Goal: Transaction & Acquisition: Purchase product/service

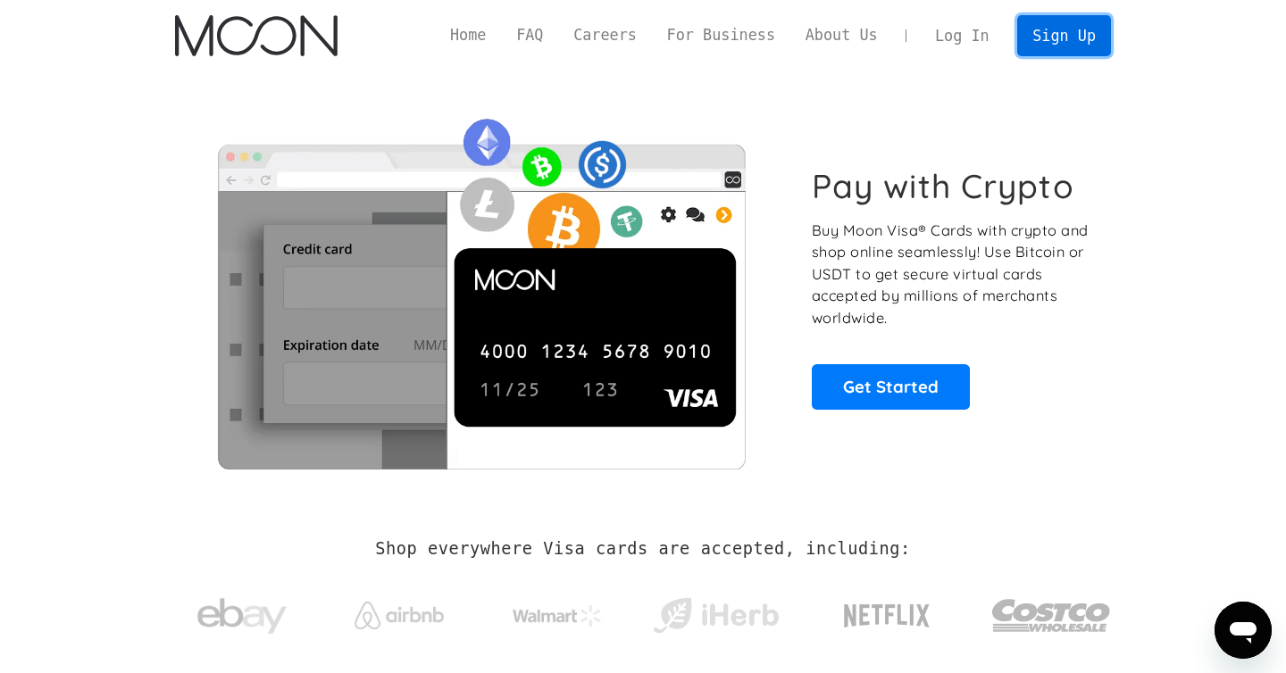
click at [1086, 36] on link "Sign Up" at bounding box center [1063, 35] width 93 height 40
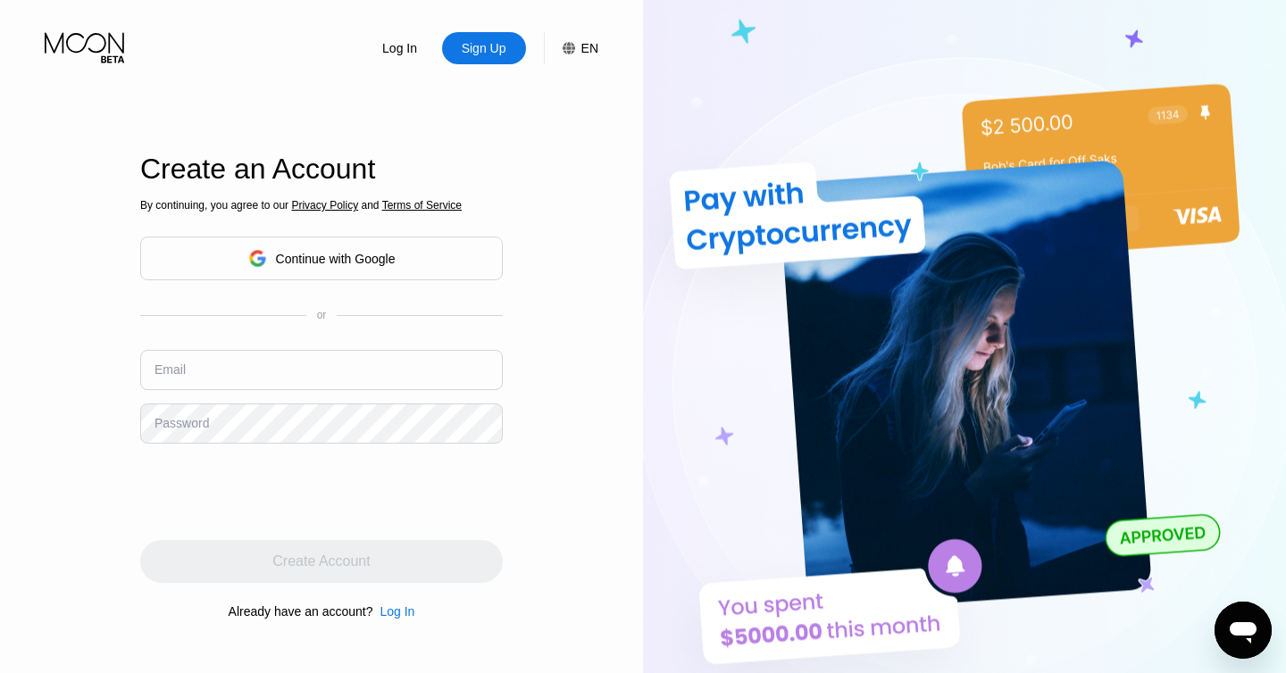
click at [322, 260] on div "Continue with Google" at bounding box center [336, 259] width 120 height 14
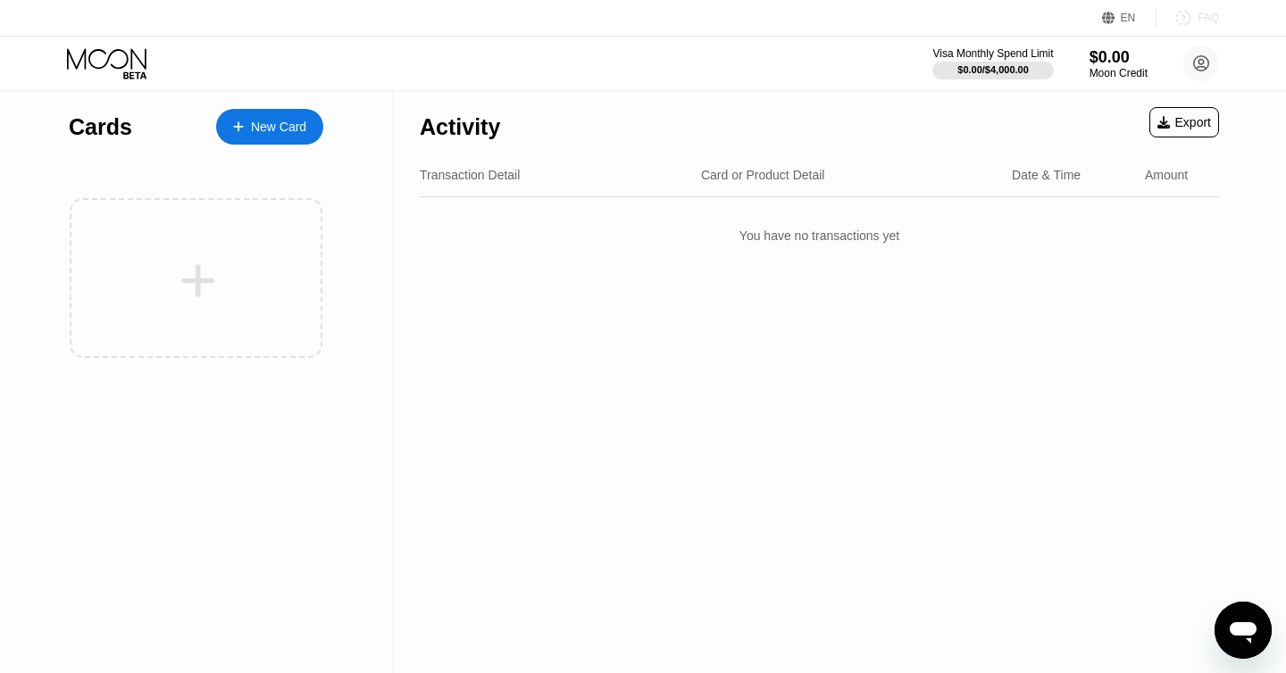
click at [1200, 13] on div "FAQ" at bounding box center [1207, 18] width 21 height 12
click at [1198, 54] on circle at bounding box center [1201, 64] width 36 height 36
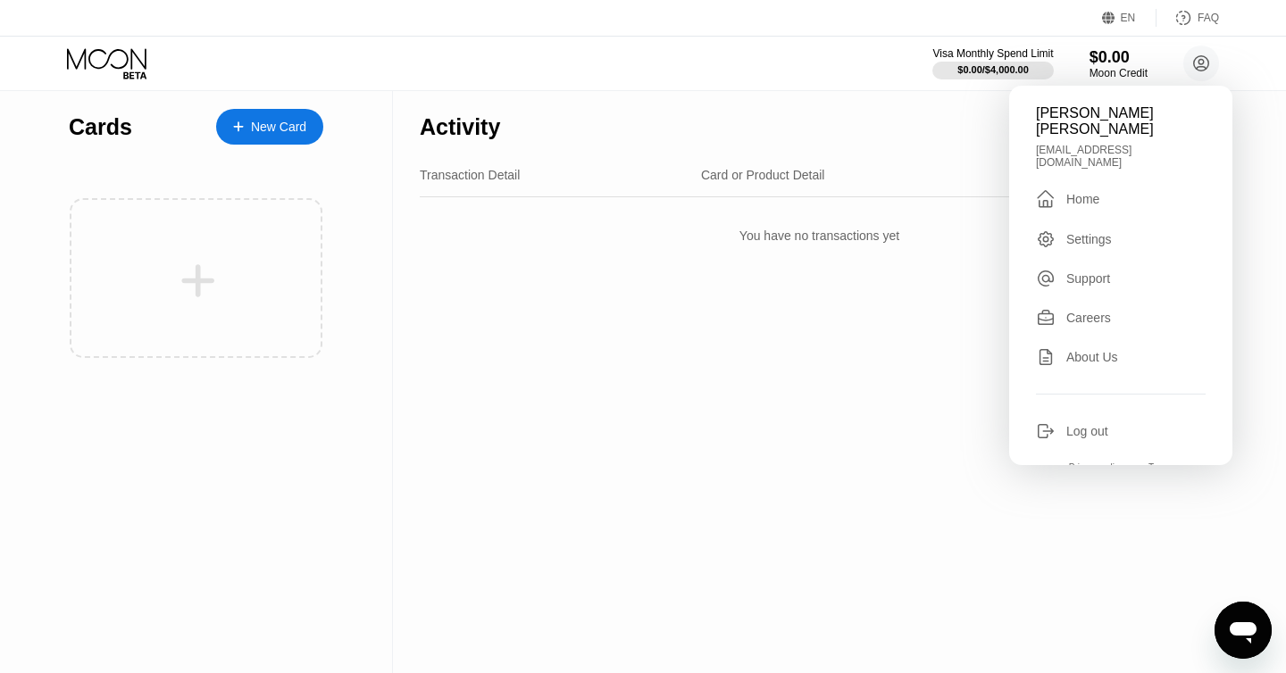
click at [1071, 192] on div "Home" at bounding box center [1082, 199] width 33 height 14
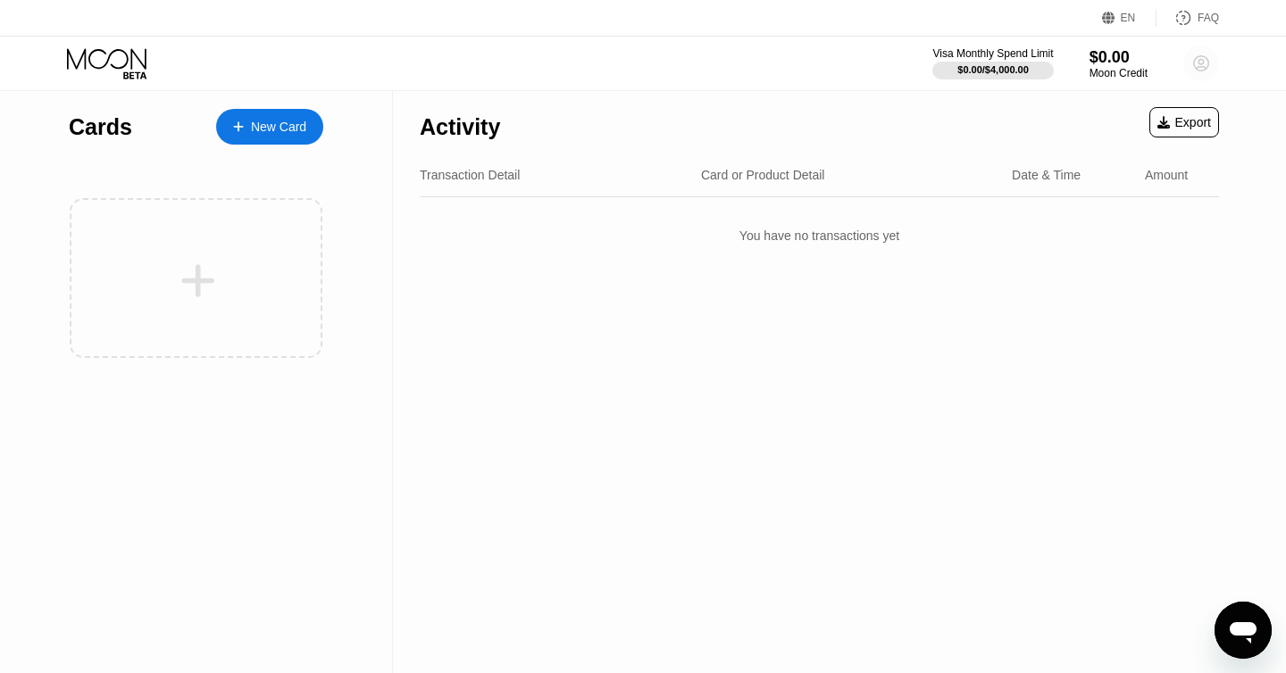
click at [1200, 71] on icon at bounding box center [1201, 63] width 15 height 15
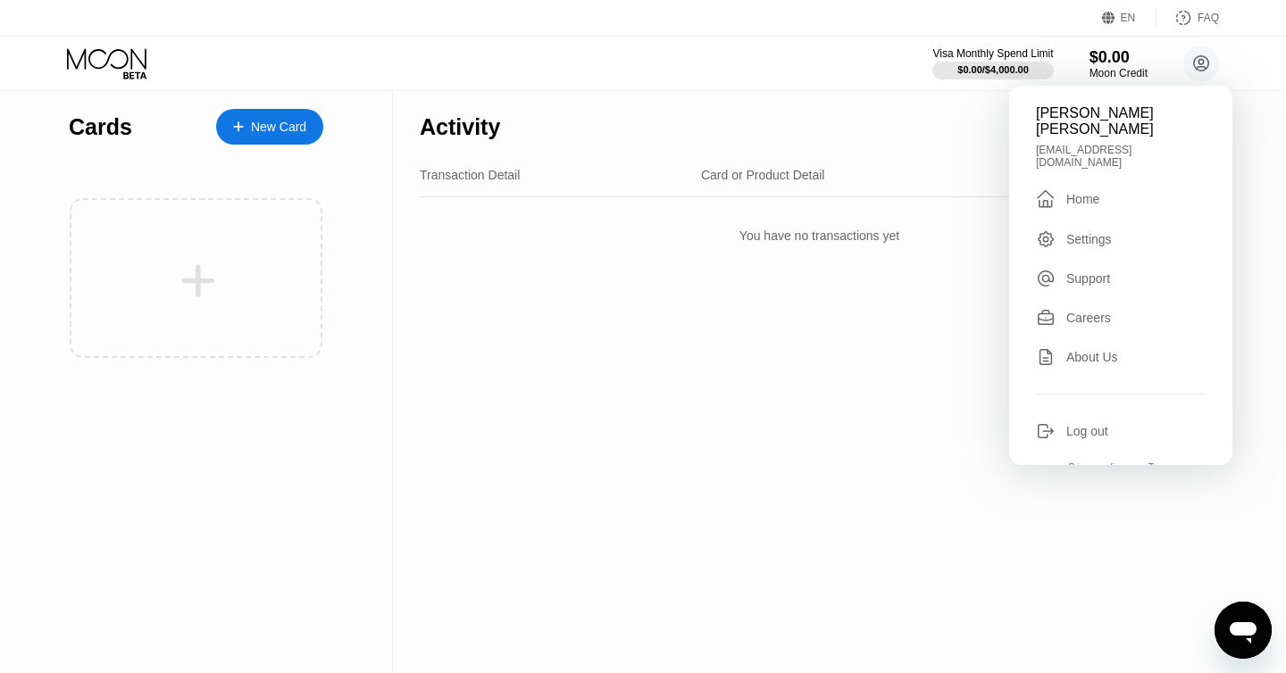
click at [1076, 424] on div "Log out" at bounding box center [1087, 431] width 42 height 14
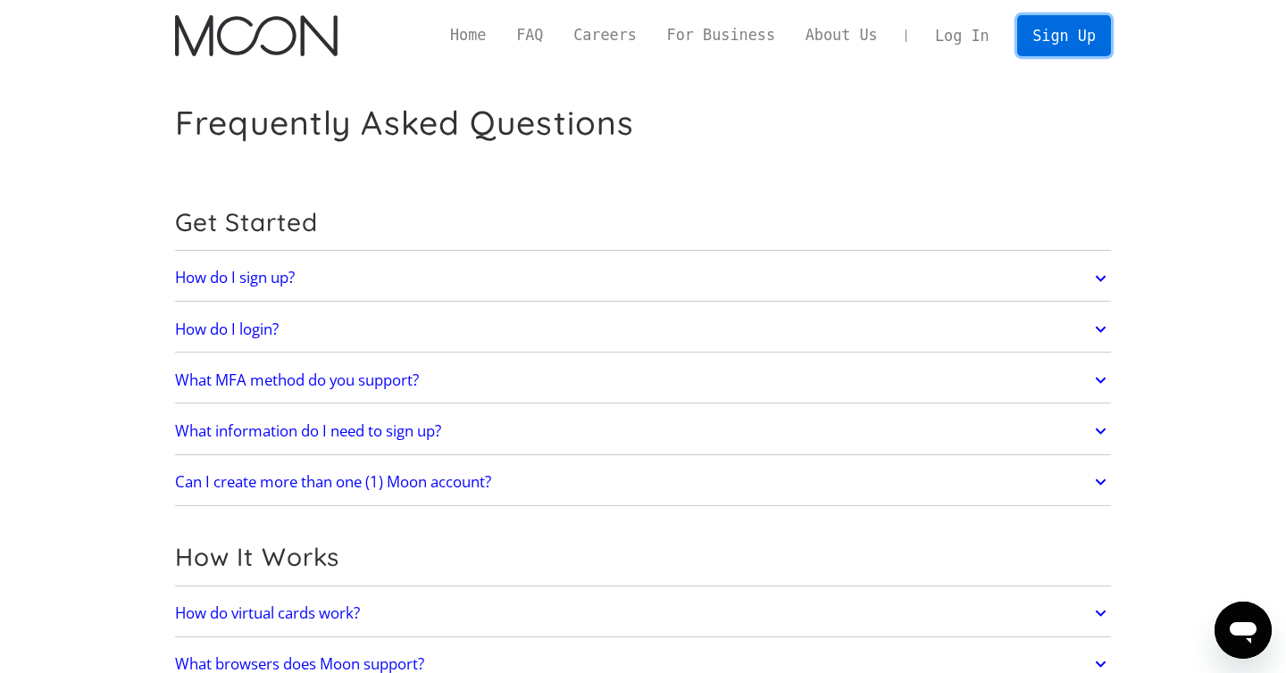
click at [1063, 33] on link "Sign Up" at bounding box center [1063, 35] width 93 height 40
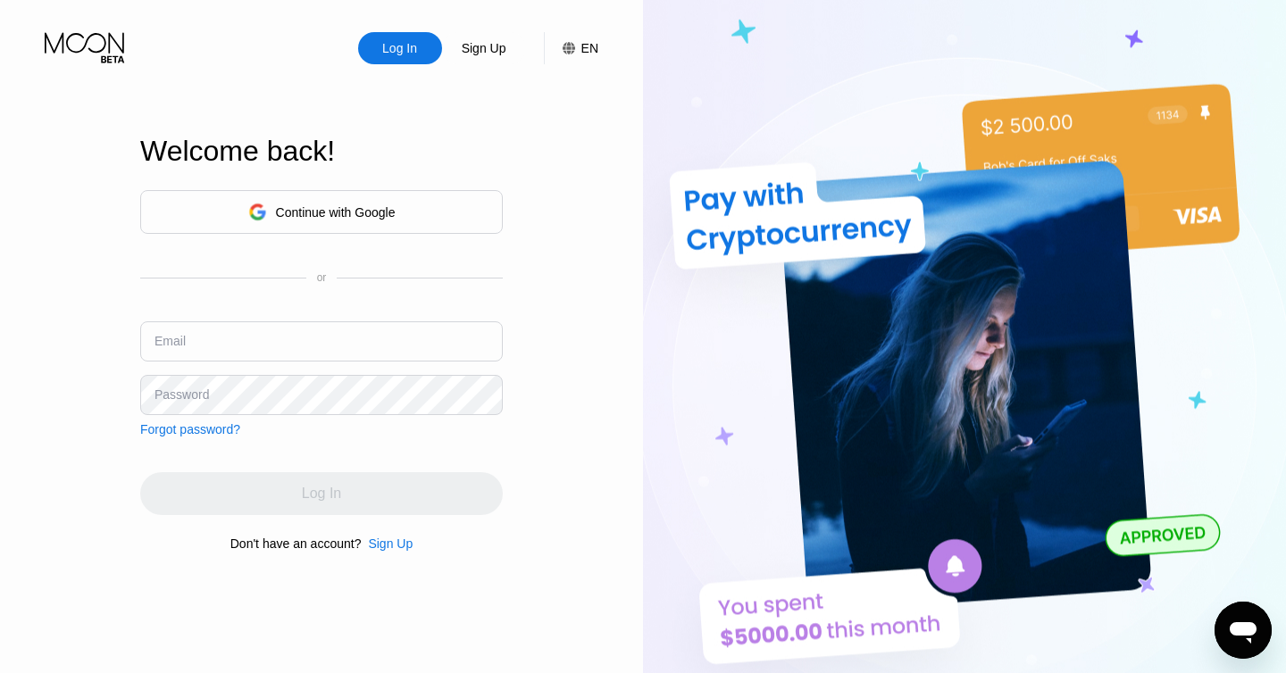
click at [348, 209] on div "Continue with Google" at bounding box center [336, 212] width 120 height 14
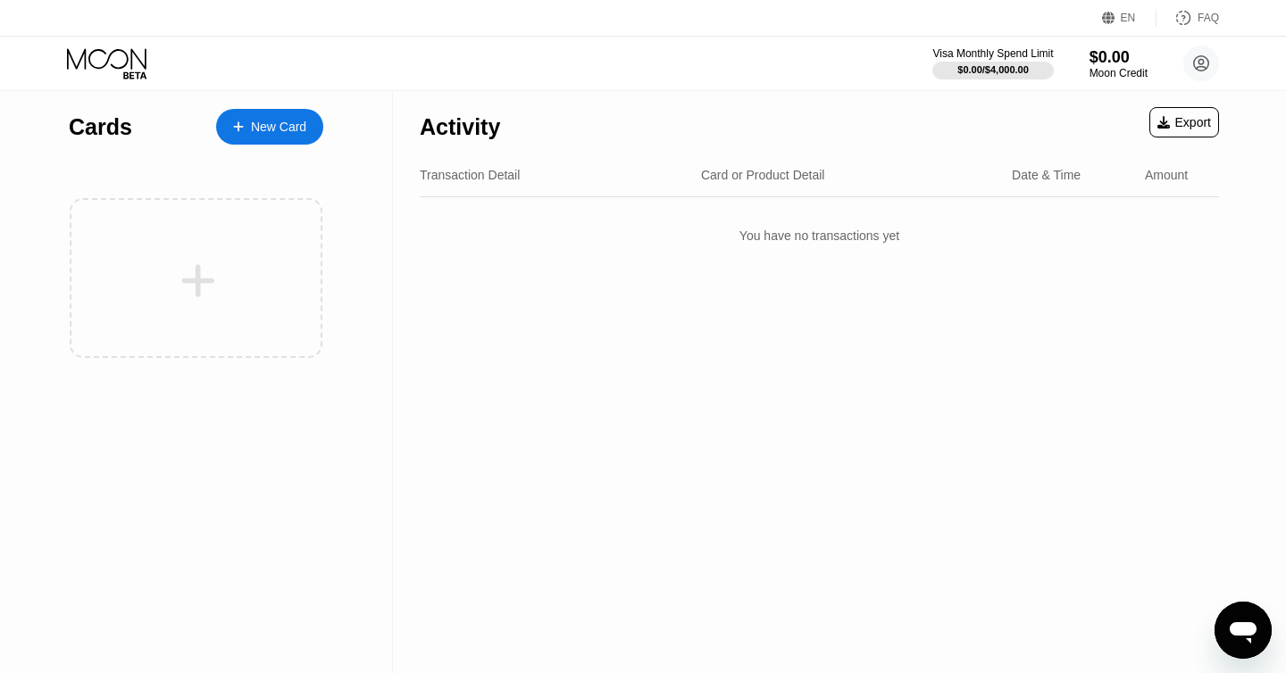
click at [238, 125] on icon at bounding box center [238, 127] width 11 height 12
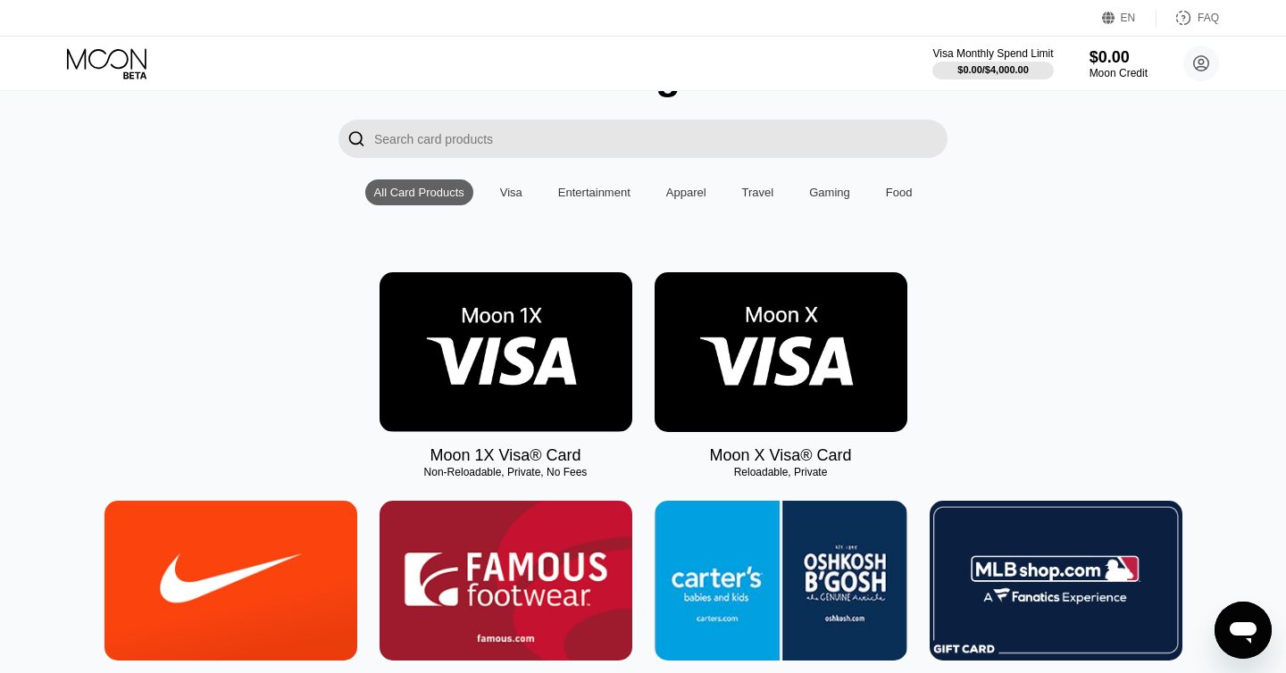
scroll to position [107, 0]
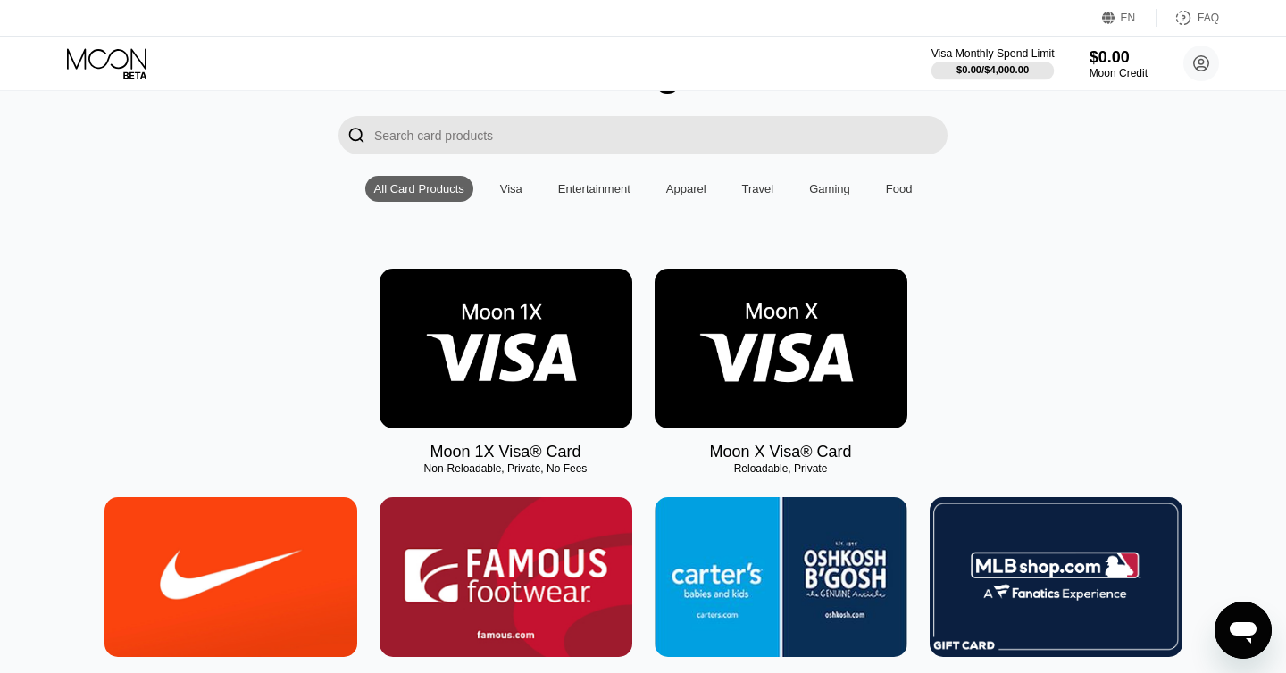
click at [985, 61] on div "$0.00 / $4,000.00" at bounding box center [992, 70] width 123 height 20
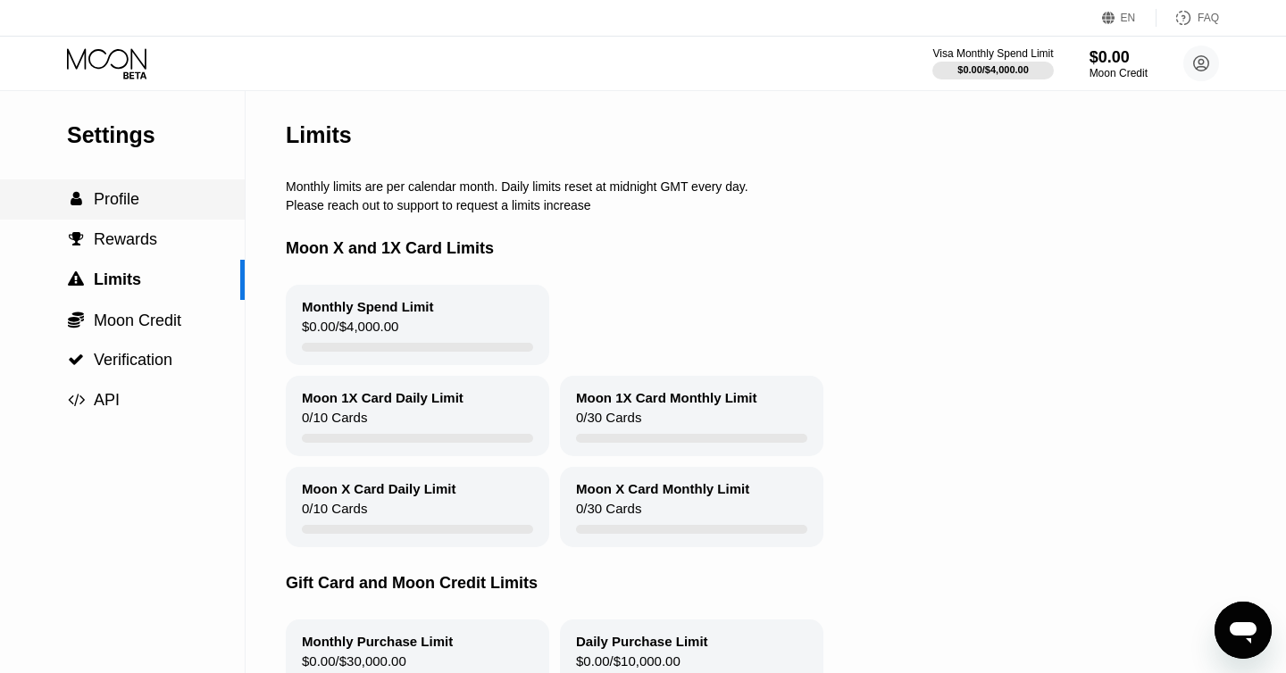
click at [124, 193] on span "Profile" at bounding box center [117, 199] width 46 height 18
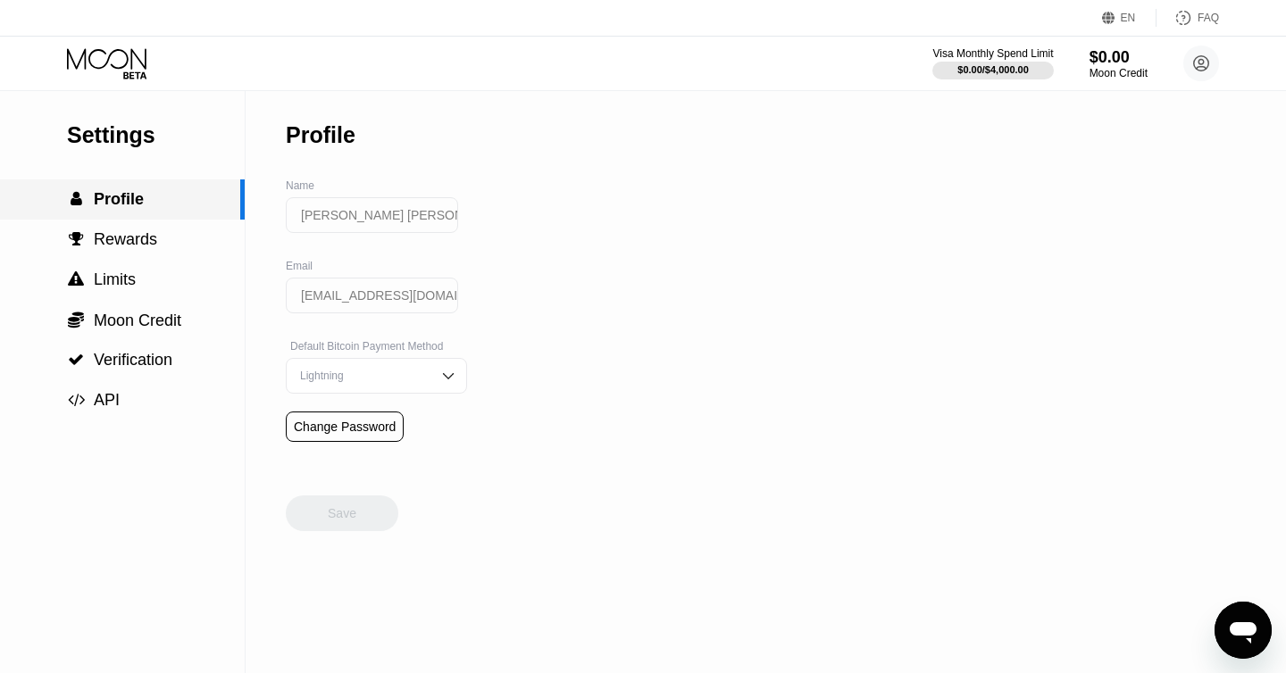
click at [159, 196] on div " Profile" at bounding box center [120, 199] width 240 height 19
click at [998, 54] on div "Visa Monthly Spend Limit" at bounding box center [992, 53] width 123 height 12
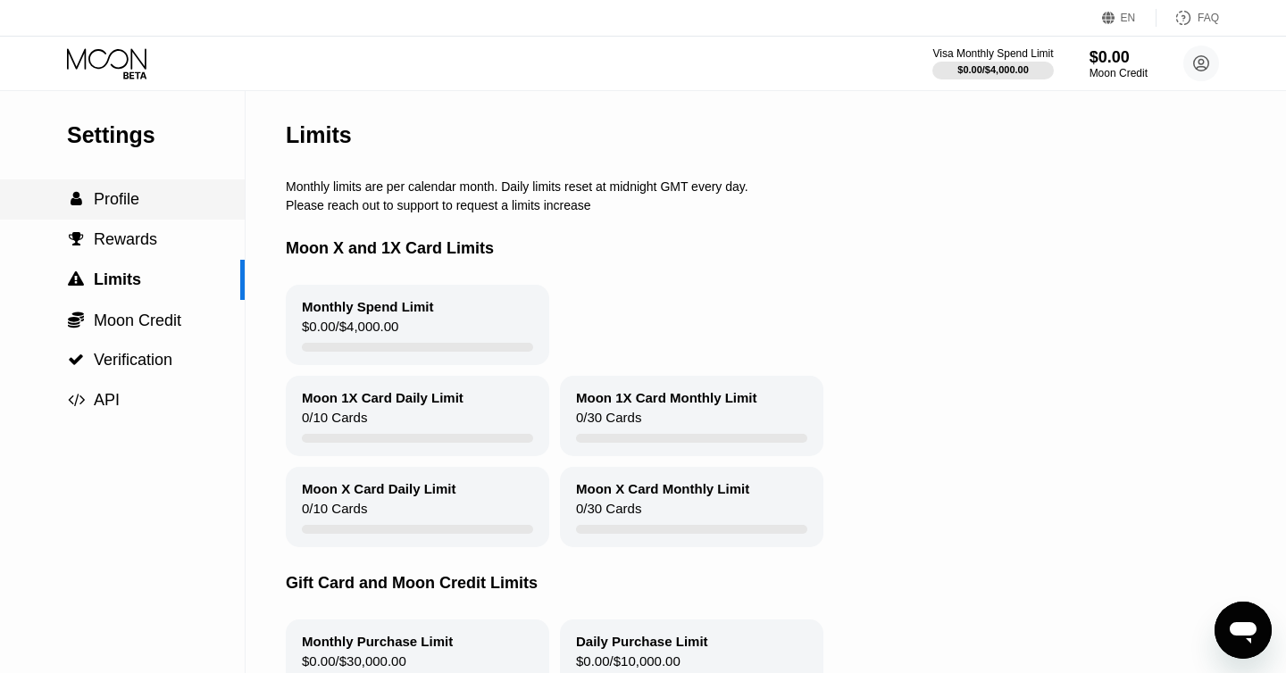
click at [116, 202] on span "Profile" at bounding box center [117, 199] width 46 height 18
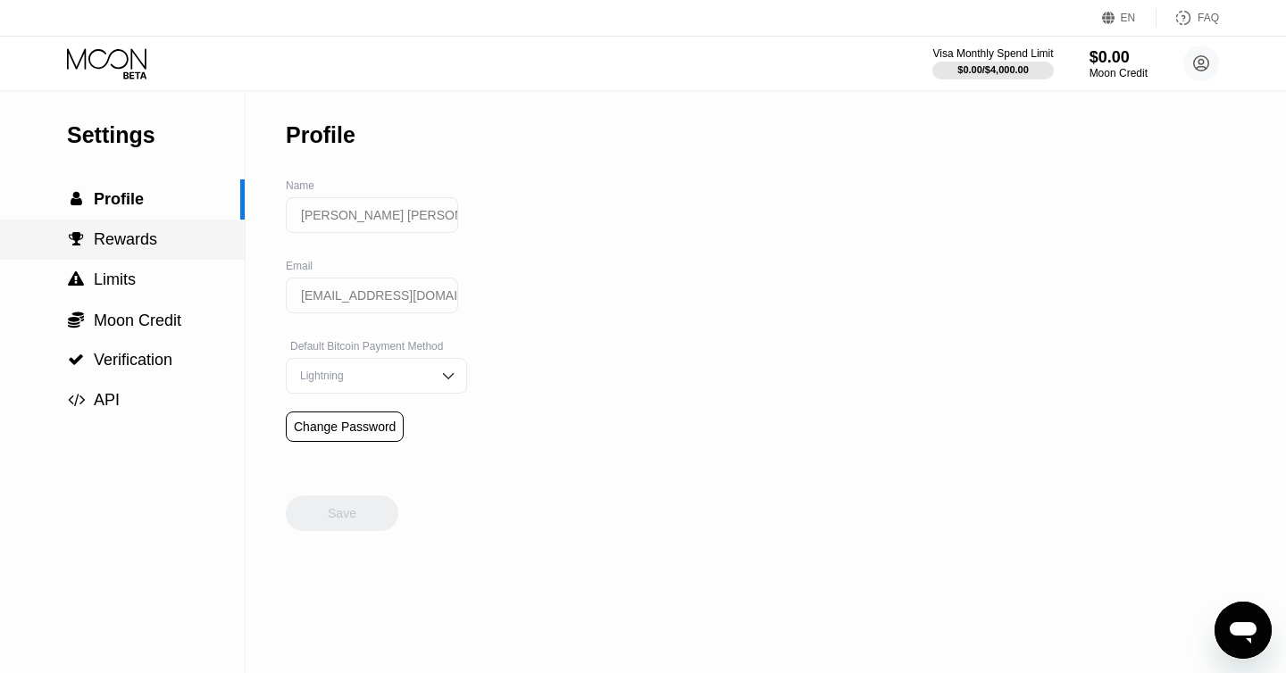
click at [155, 244] on div " Rewards" at bounding box center [122, 239] width 245 height 19
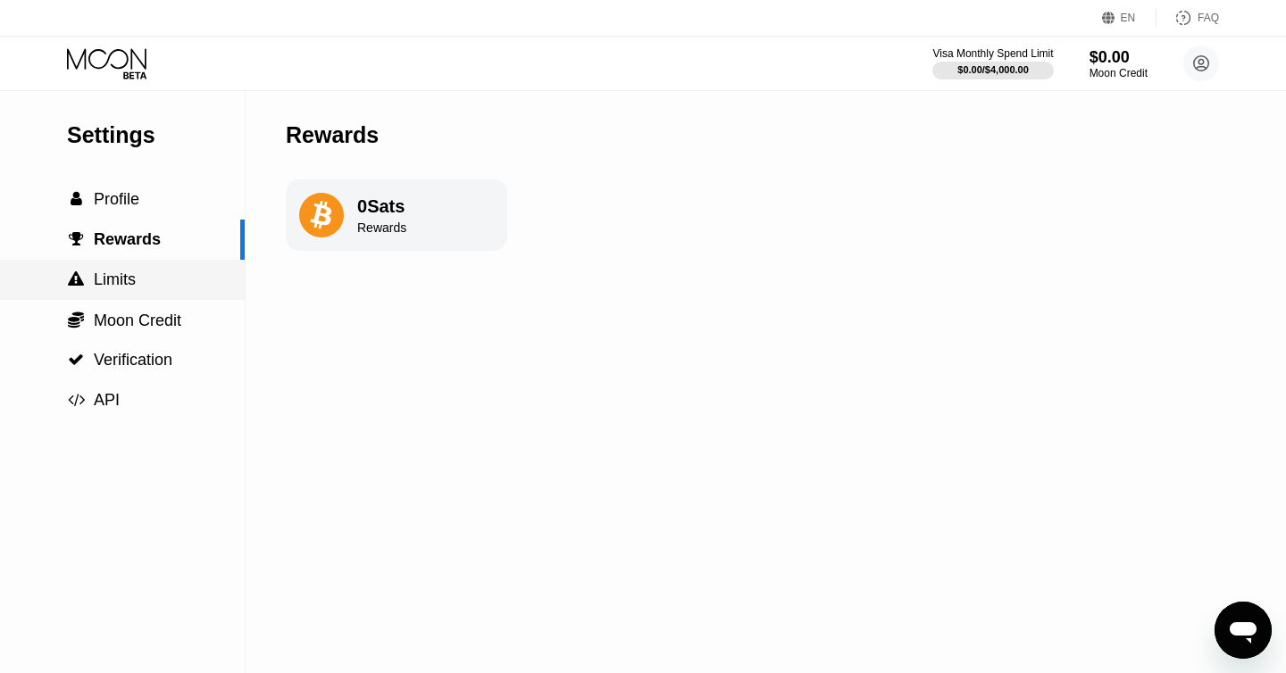
click at [143, 281] on div " Limits" at bounding box center [122, 280] width 245 height 19
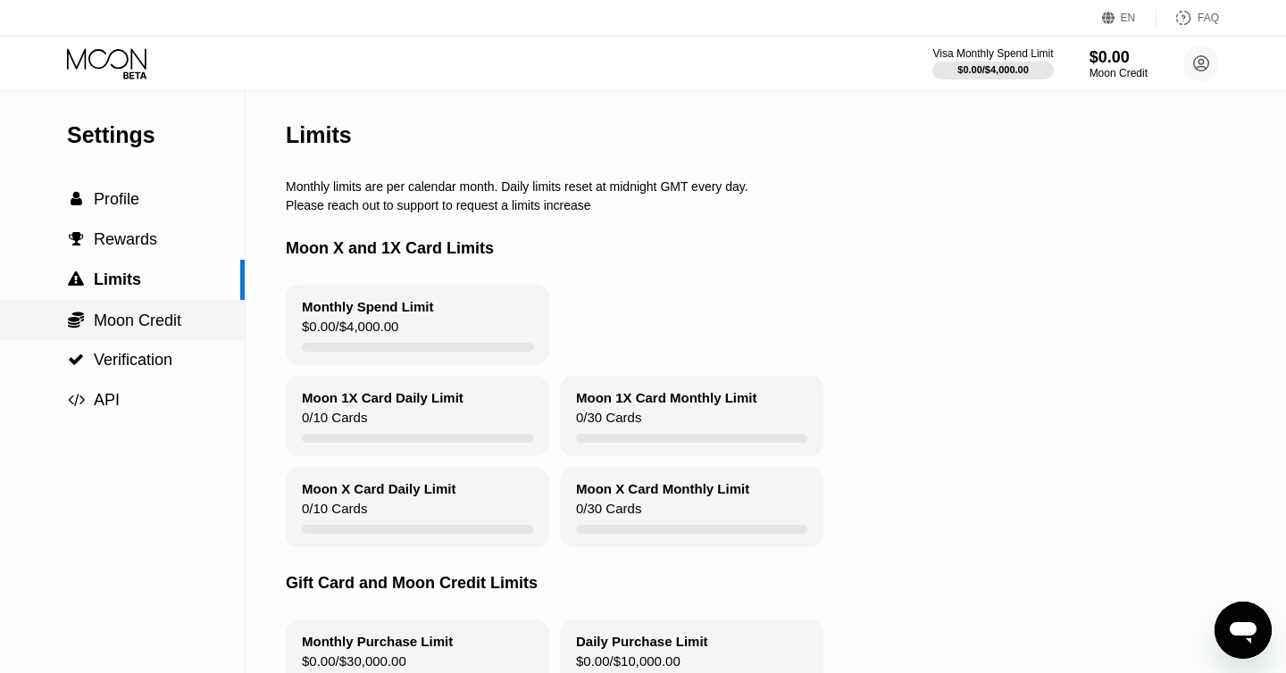
click at [140, 324] on span "Moon Credit" at bounding box center [137, 321] width 87 height 18
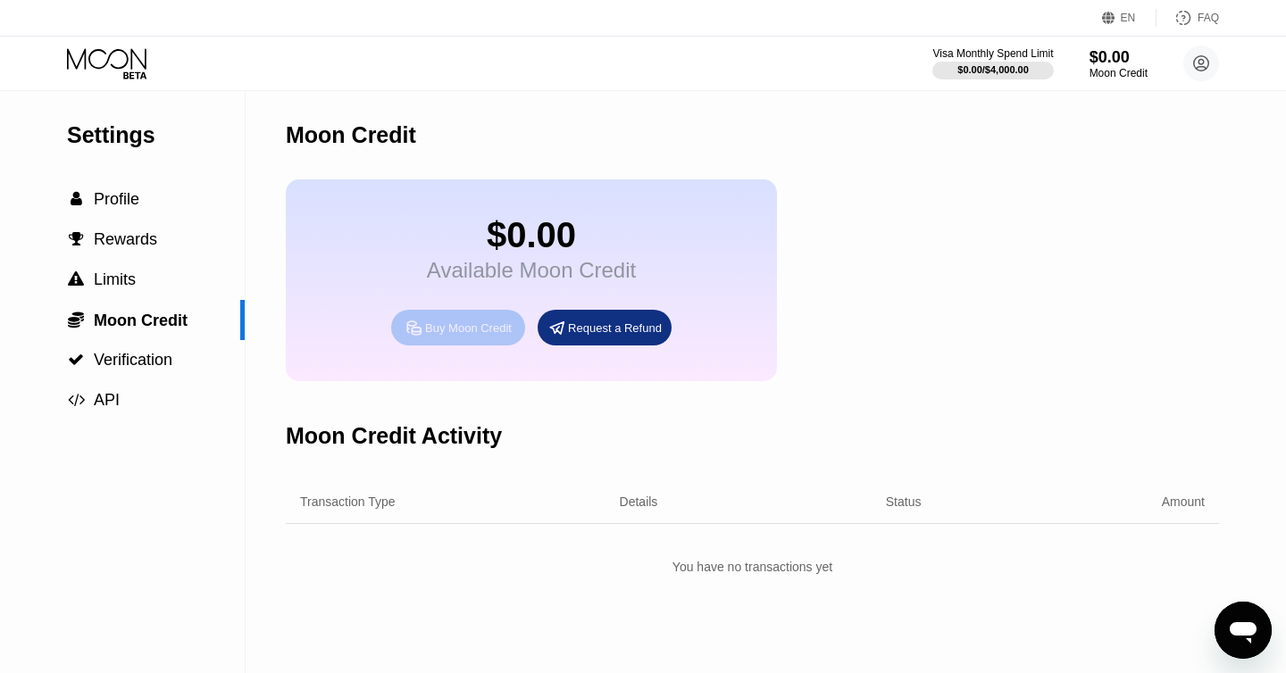
click at [447, 329] on div "Buy Moon Credit" at bounding box center [468, 327] width 87 height 15
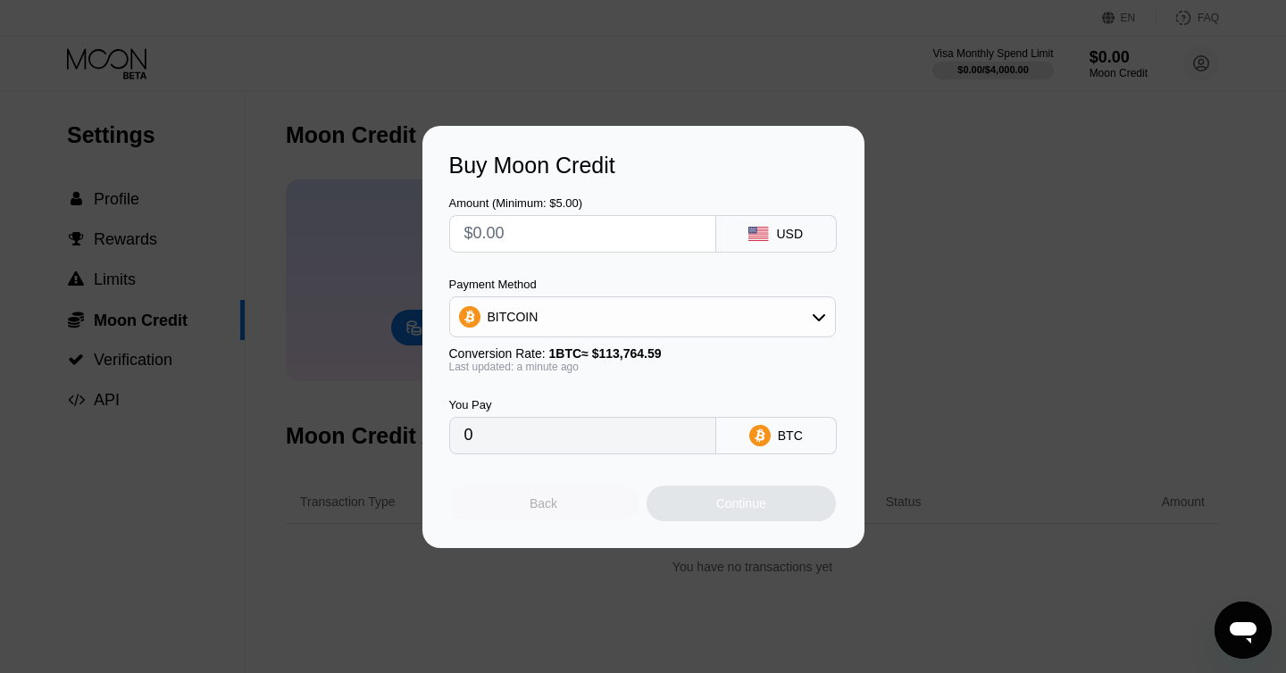
click at [536, 495] on div "Back" at bounding box center [543, 504] width 189 height 36
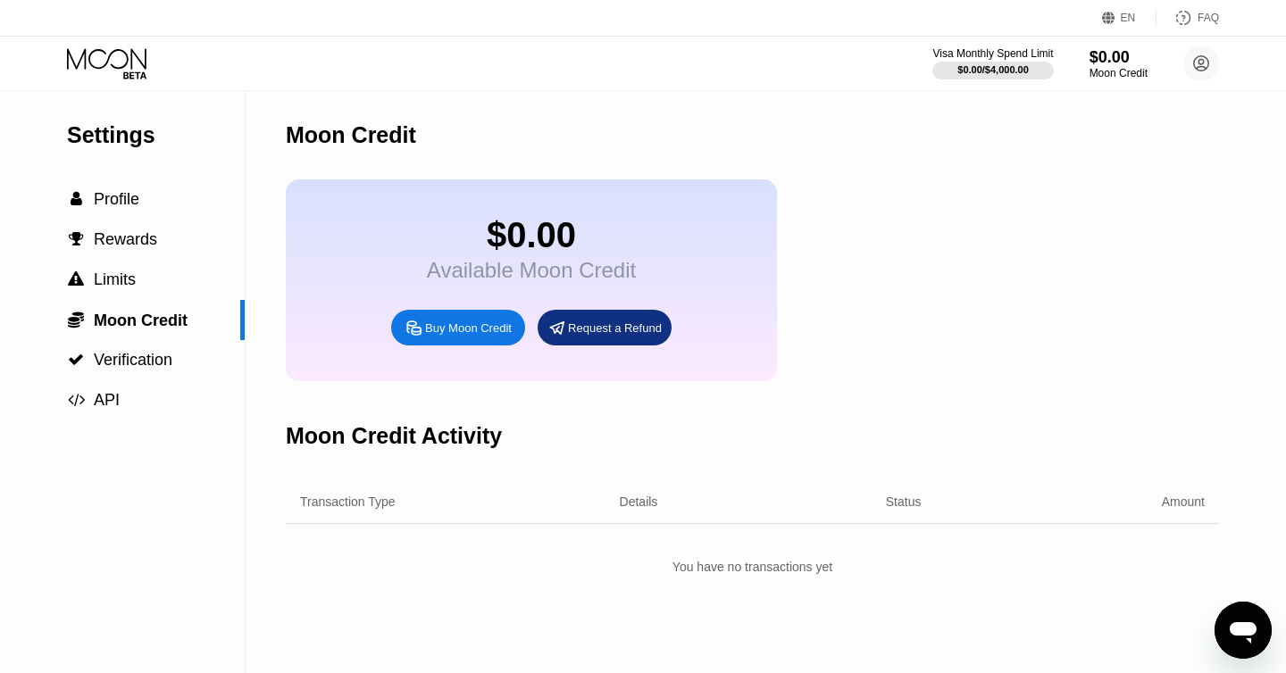
click at [433, 327] on div "Buy Moon Credit" at bounding box center [468, 327] width 87 height 15
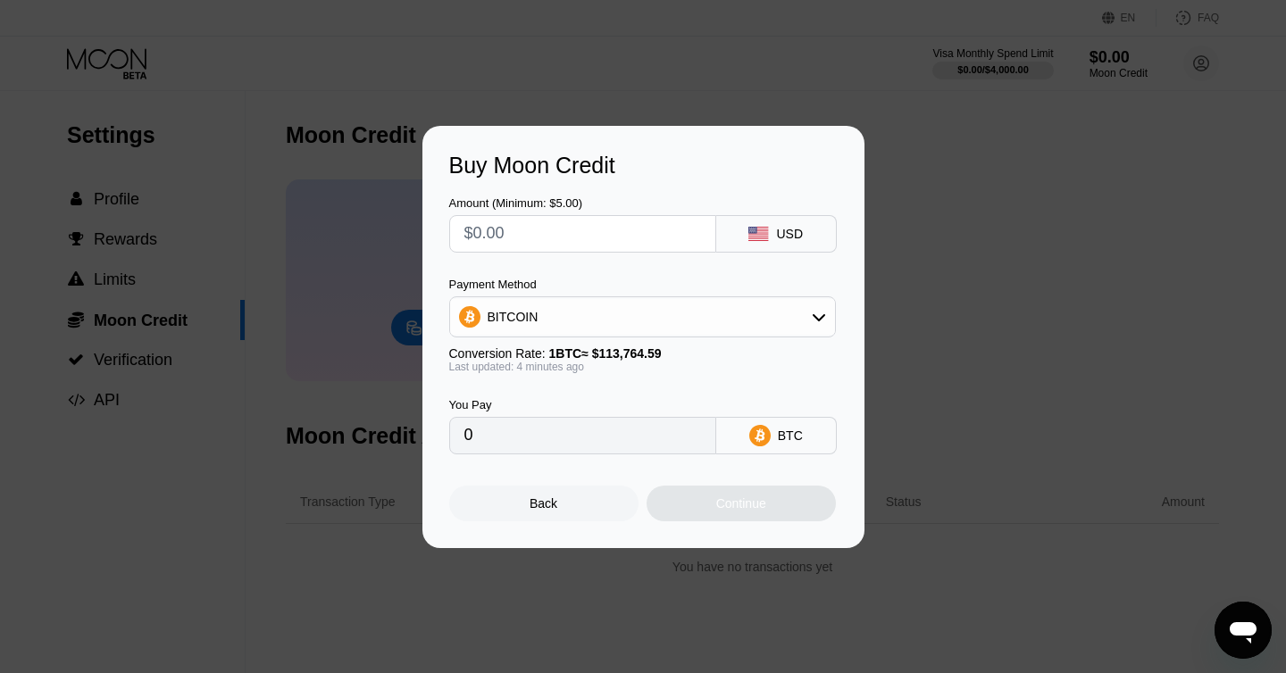
click at [608, 235] on input "text" at bounding box center [582, 234] width 237 height 36
type input "$3"
type input "0.00002640"
type input "$30"
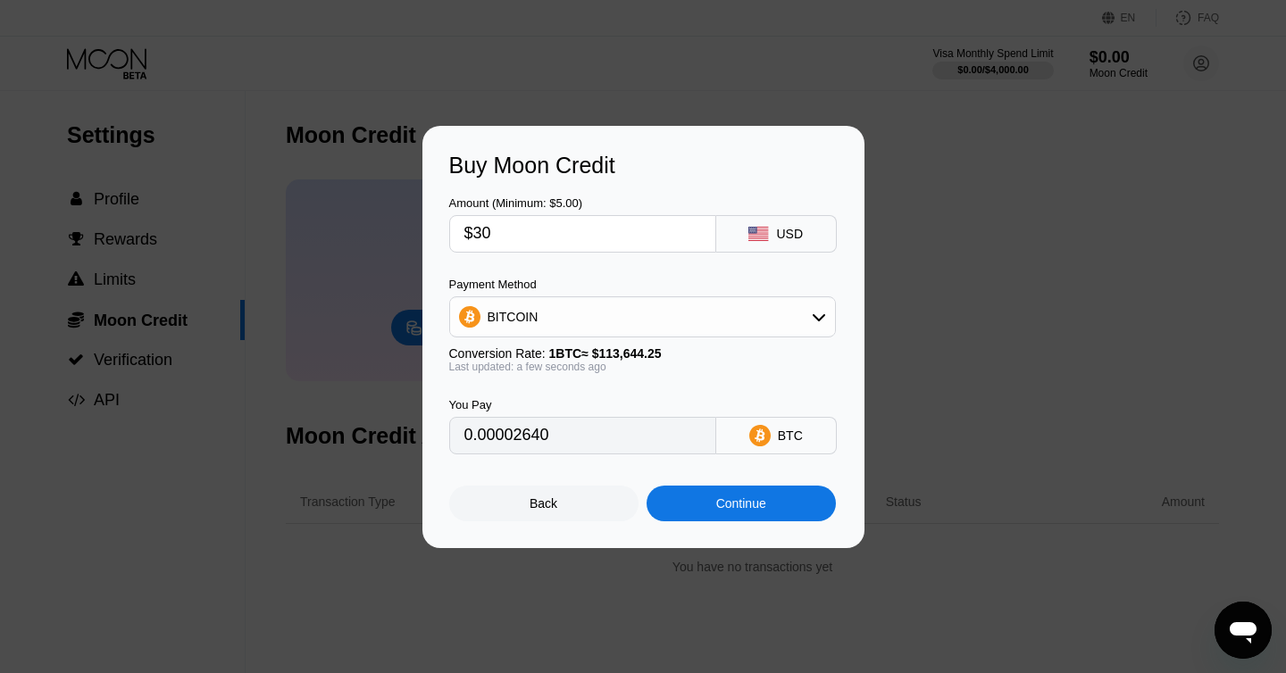
type input "0.00026399"
type input "$300"
type input "0.00263982"
type input "$300"
click at [807, 313] on div "BITCOIN" at bounding box center [642, 317] width 385 height 36
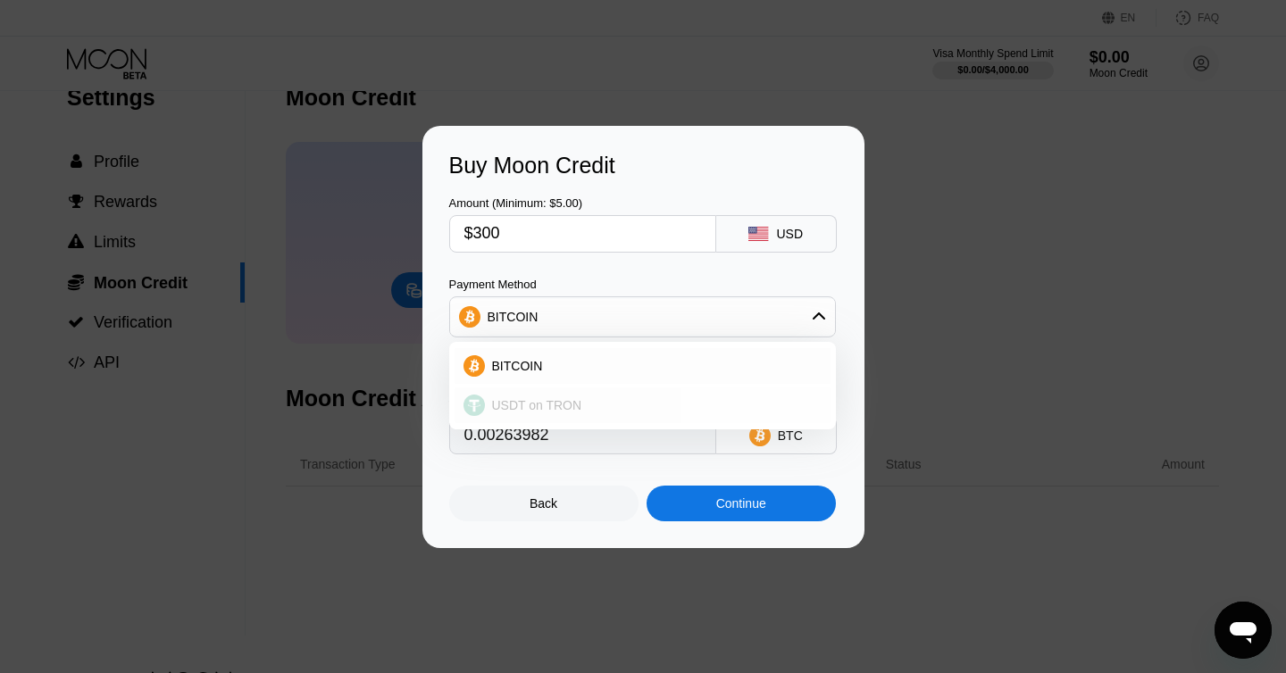
scroll to position [38, 0]
click at [616, 405] on div "USDT on TRON" at bounding box center [653, 405] width 337 height 14
type input "303.03"
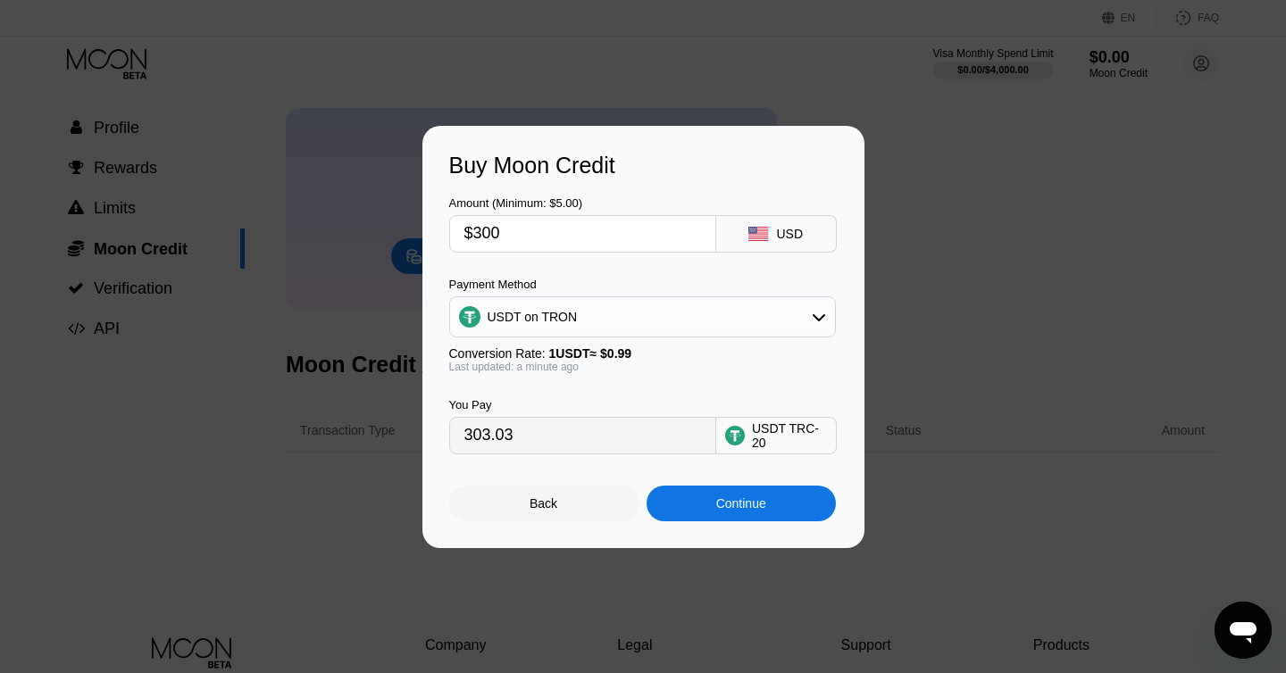
scroll to position [71, 0]
click at [740, 512] on div "Continue" at bounding box center [740, 504] width 189 height 36
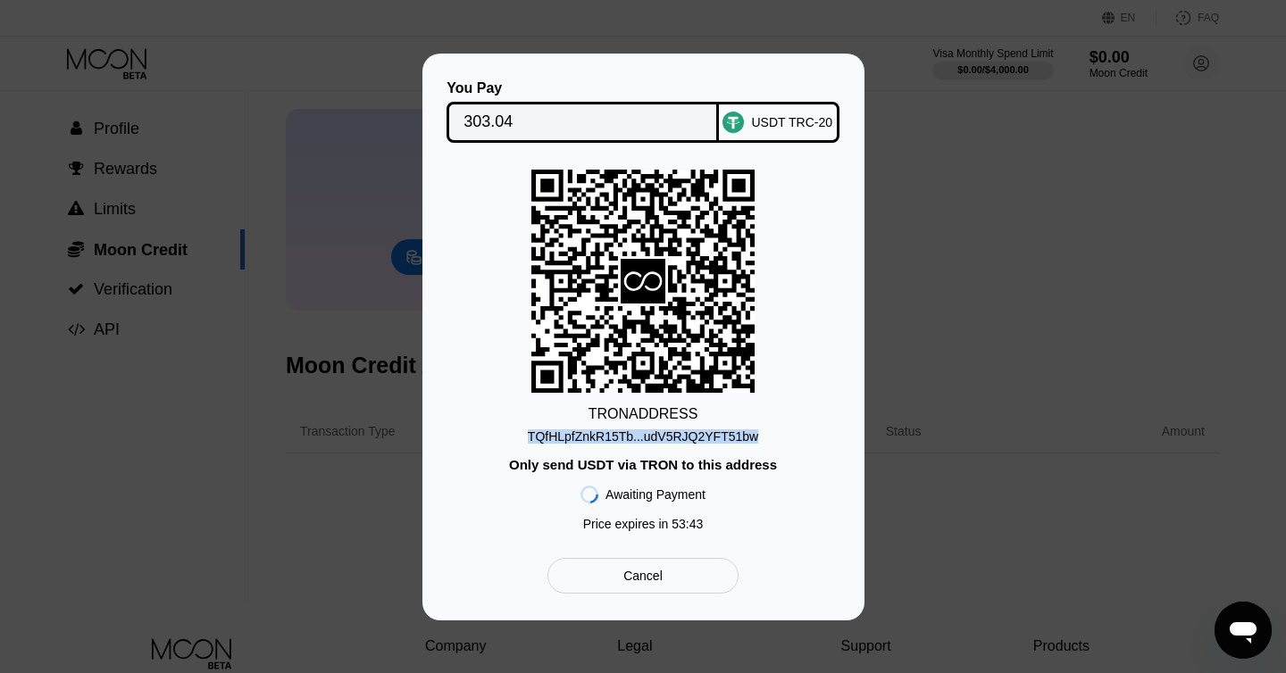
drag, startPoint x: 519, startPoint y: 432, endPoint x: 765, endPoint y: 434, distance: 246.4
click at [766, 435] on div "TRON ADDRESS TQfHLpfZnkR15Tb...udV5RJQ2YFT51bw Only send USDT via TRON to this …" at bounding box center [643, 355] width 388 height 370
copy div "TQfHLpfZnkR15Tb...udV5RJQ2YFT51bw"
click at [634, 433] on div "TQfHLpfZnkR15Tb...udV5RJQ2YFT51bw" at bounding box center [643, 436] width 230 height 14
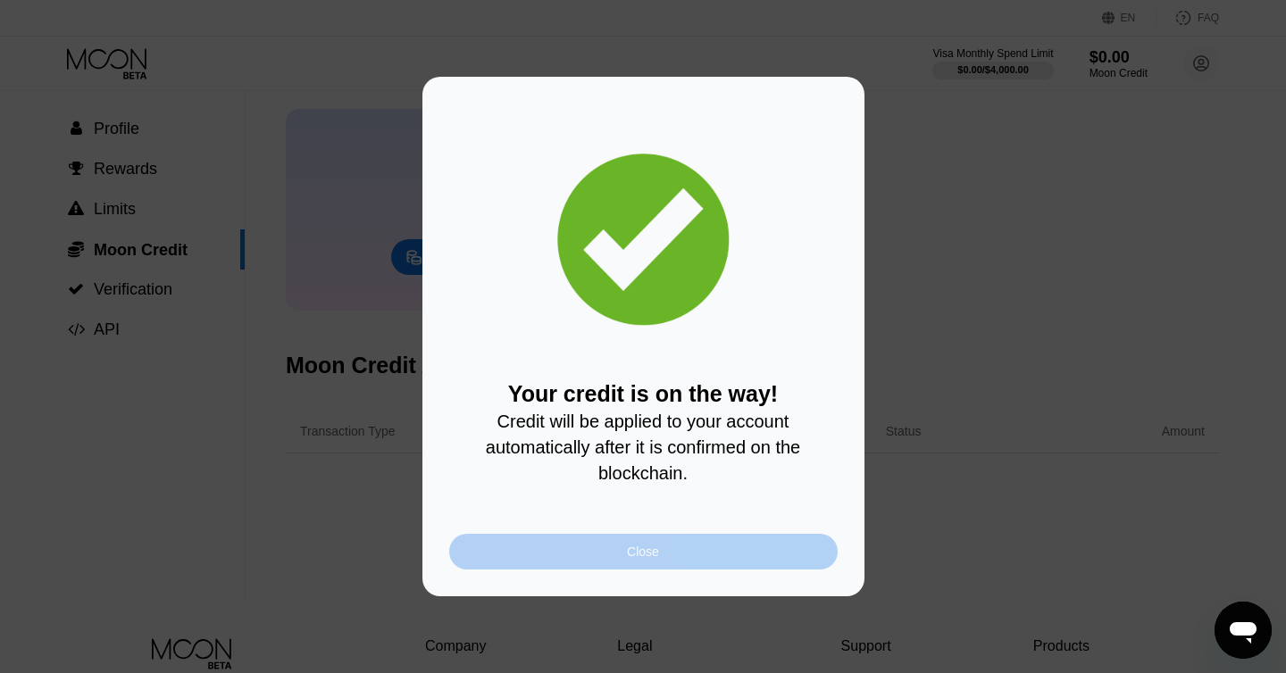
click at [612, 547] on div "Close" at bounding box center [643, 552] width 388 height 36
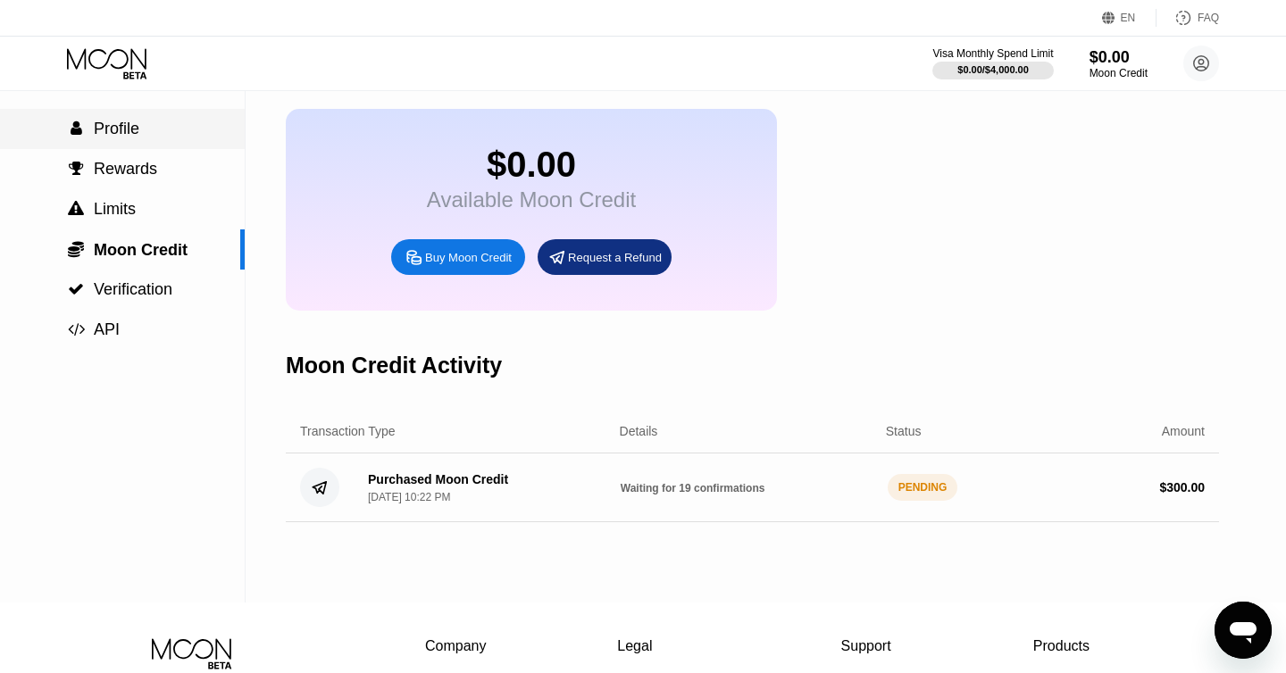
click at [159, 125] on div " Profile" at bounding box center [122, 129] width 245 height 19
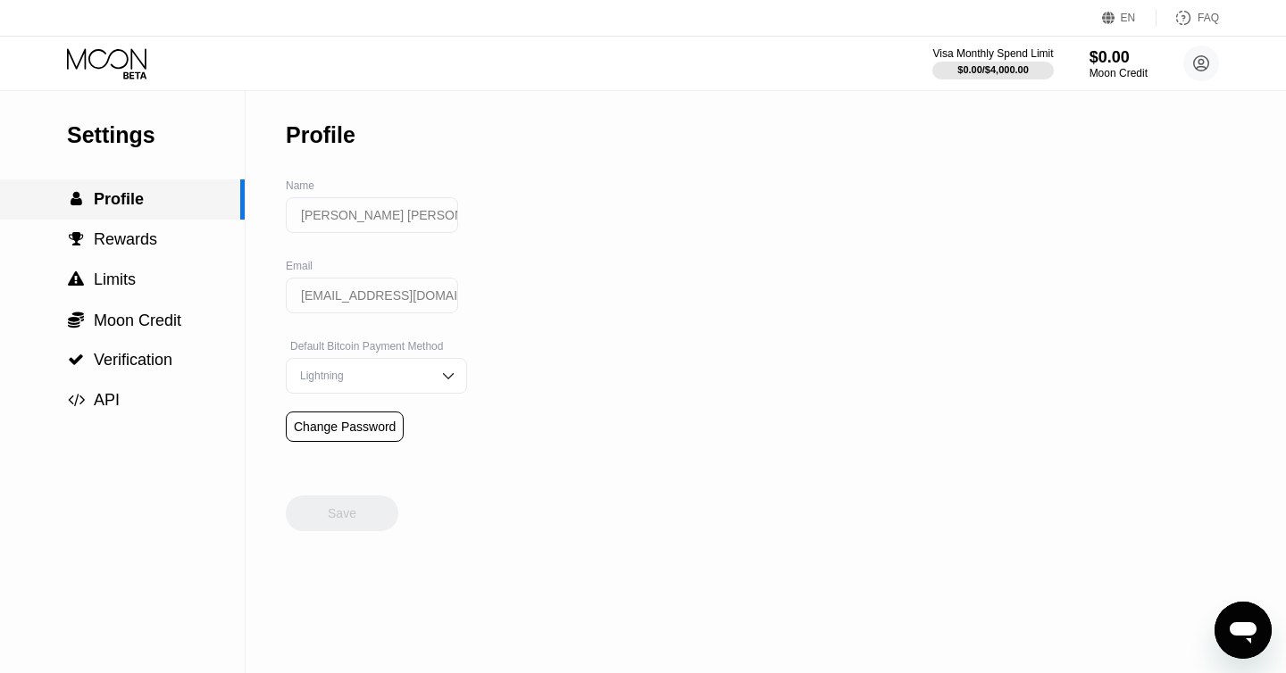
click at [154, 188] on div " Profile" at bounding box center [122, 199] width 245 height 40
click at [145, 222] on div " Rewards" at bounding box center [122, 240] width 245 height 40
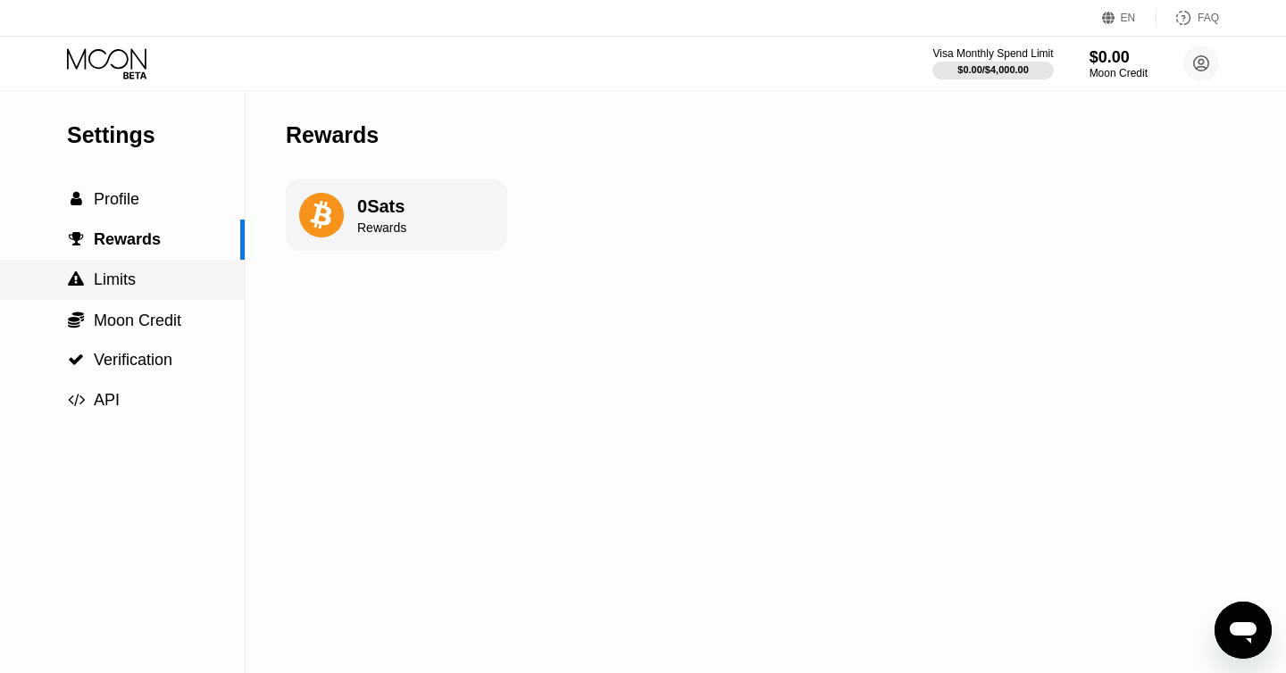
click at [145, 284] on div " Limits" at bounding box center [122, 280] width 245 height 19
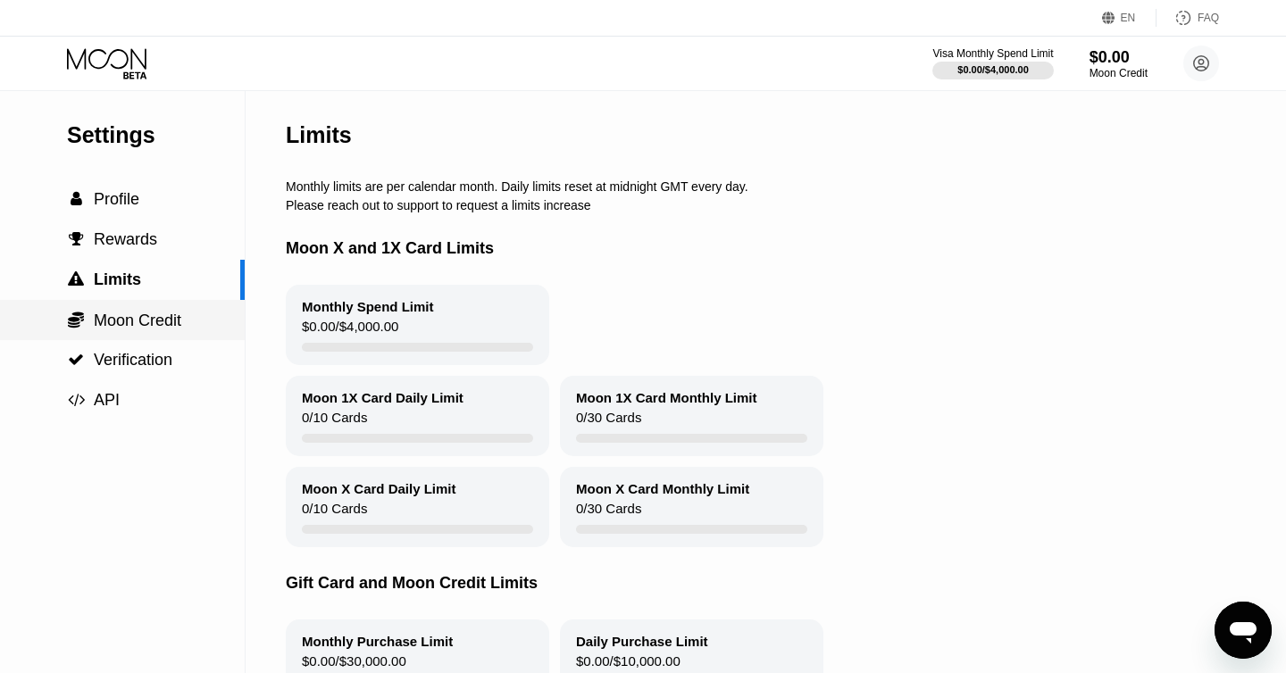
click at [141, 334] on div " Moon Credit" at bounding box center [122, 320] width 245 height 40
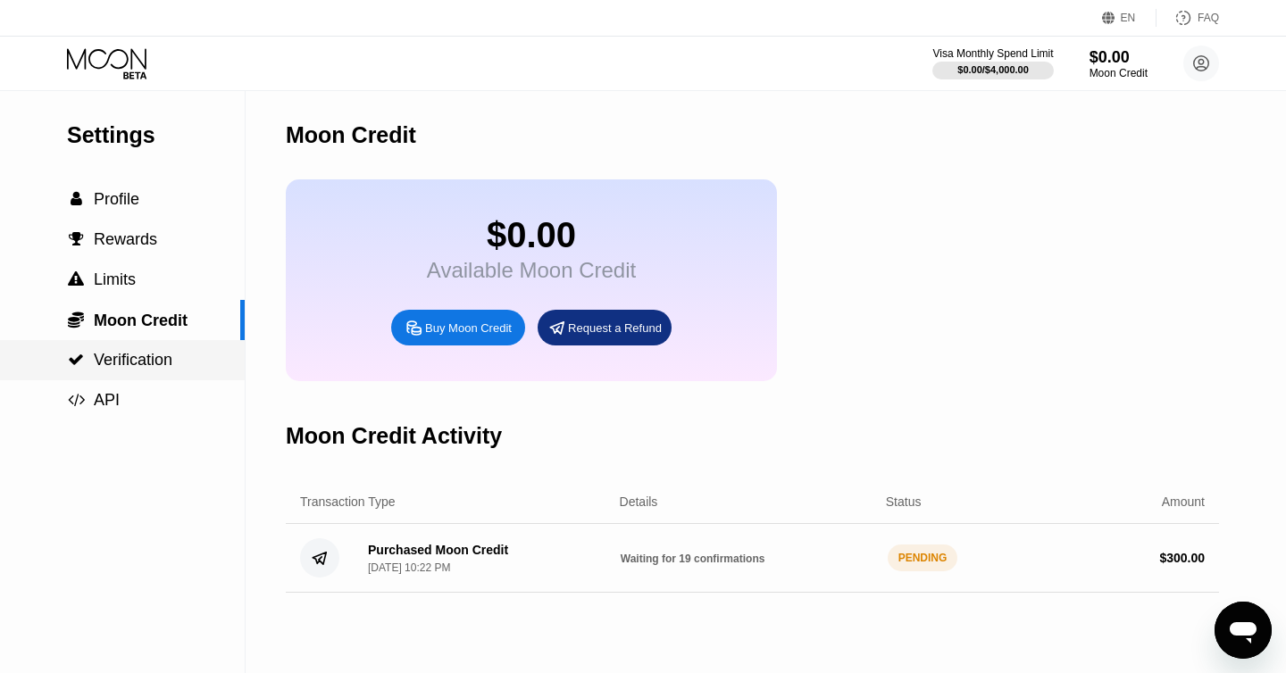
click at [121, 365] on span "Verification" at bounding box center [133, 360] width 79 height 18
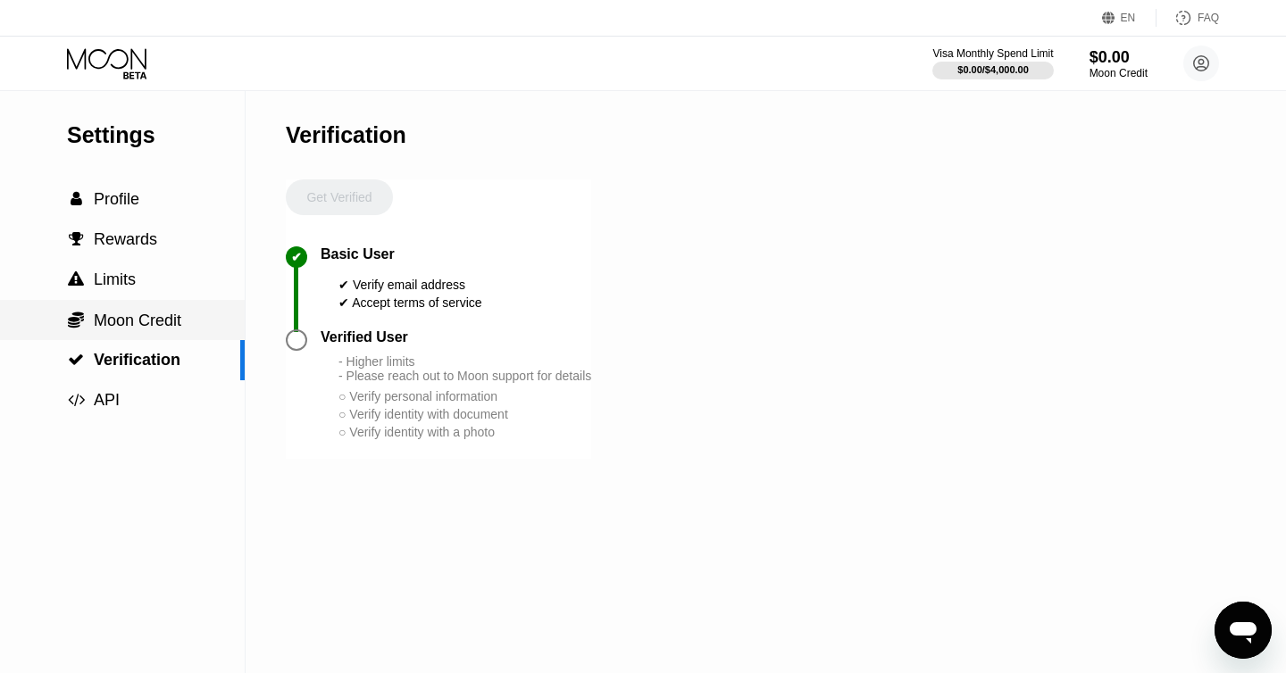
click at [115, 320] on span "Moon Credit" at bounding box center [137, 321] width 87 height 18
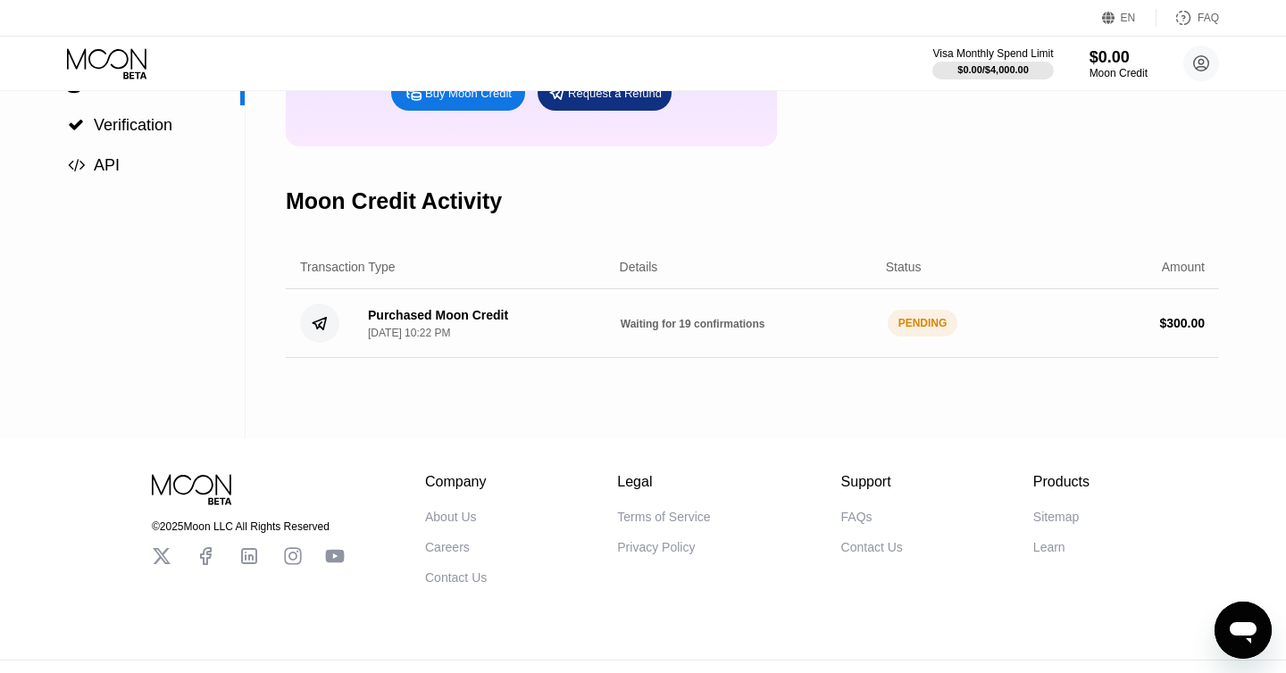
scroll to position [263, 0]
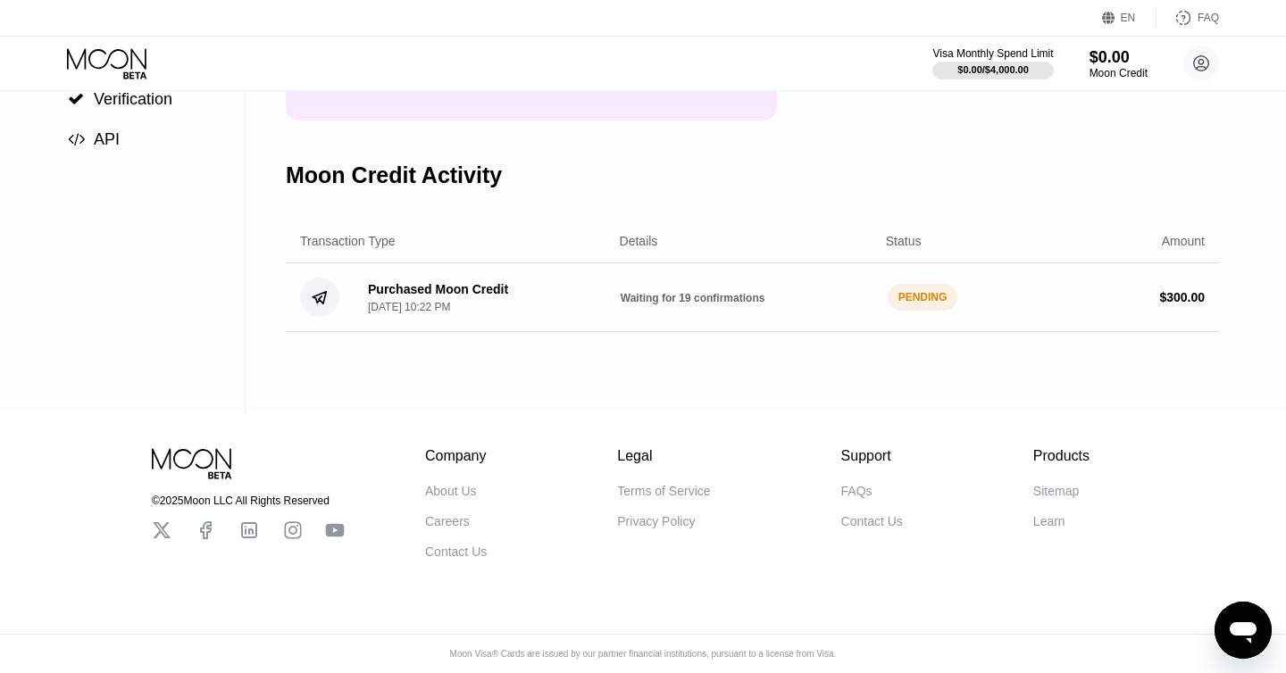
click at [442, 492] on div "About Us" at bounding box center [451, 491] width 52 height 14
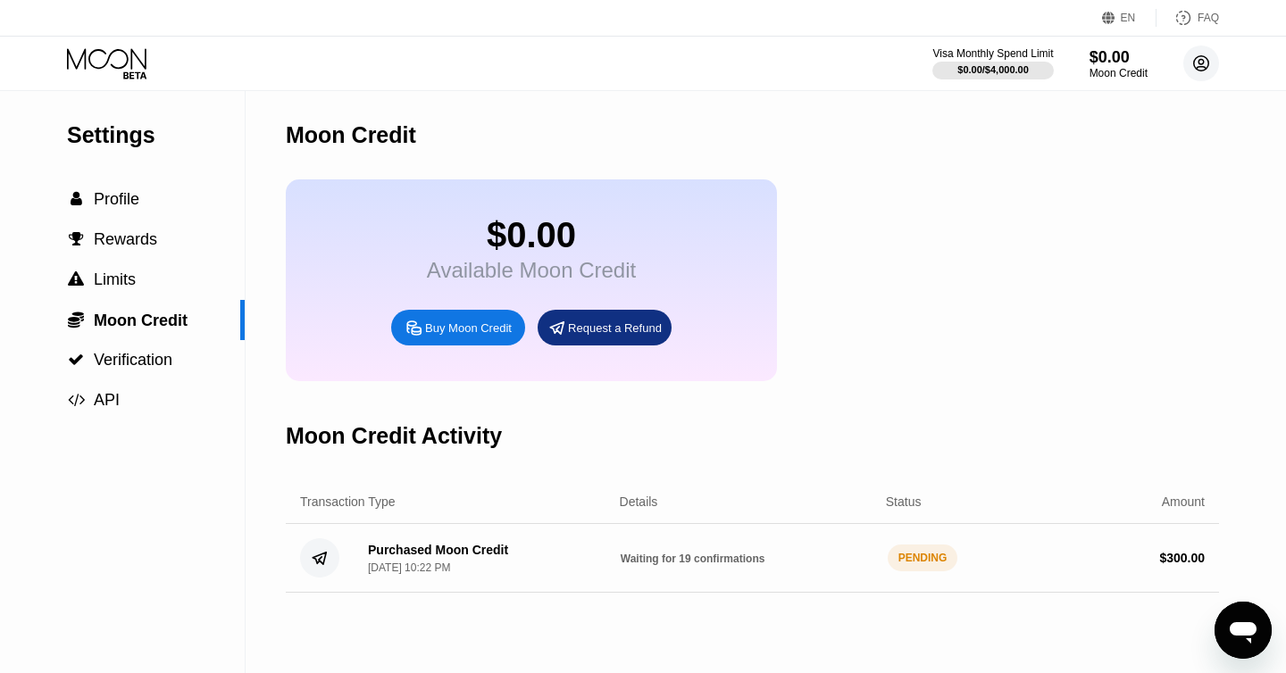
click at [1212, 70] on circle at bounding box center [1201, 64] width 36 height 36
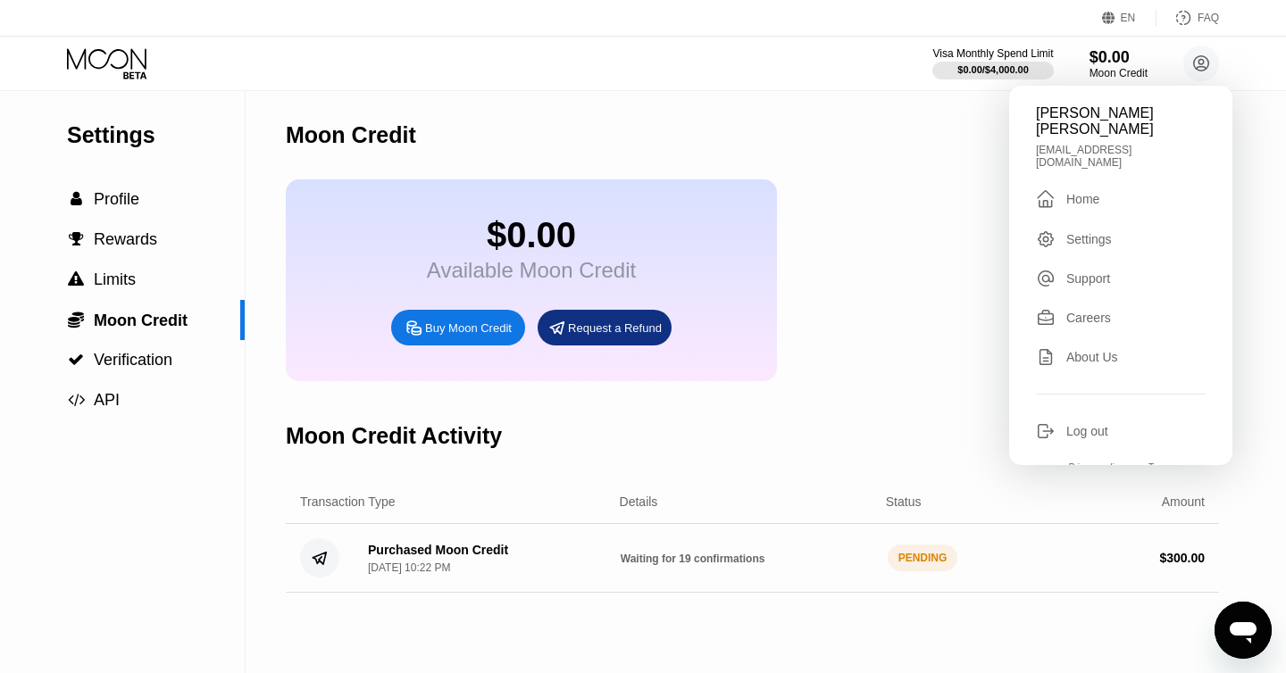
click at [1094, 232] on div "Settings" at bounding box center [1089, 239] width 46 height 14
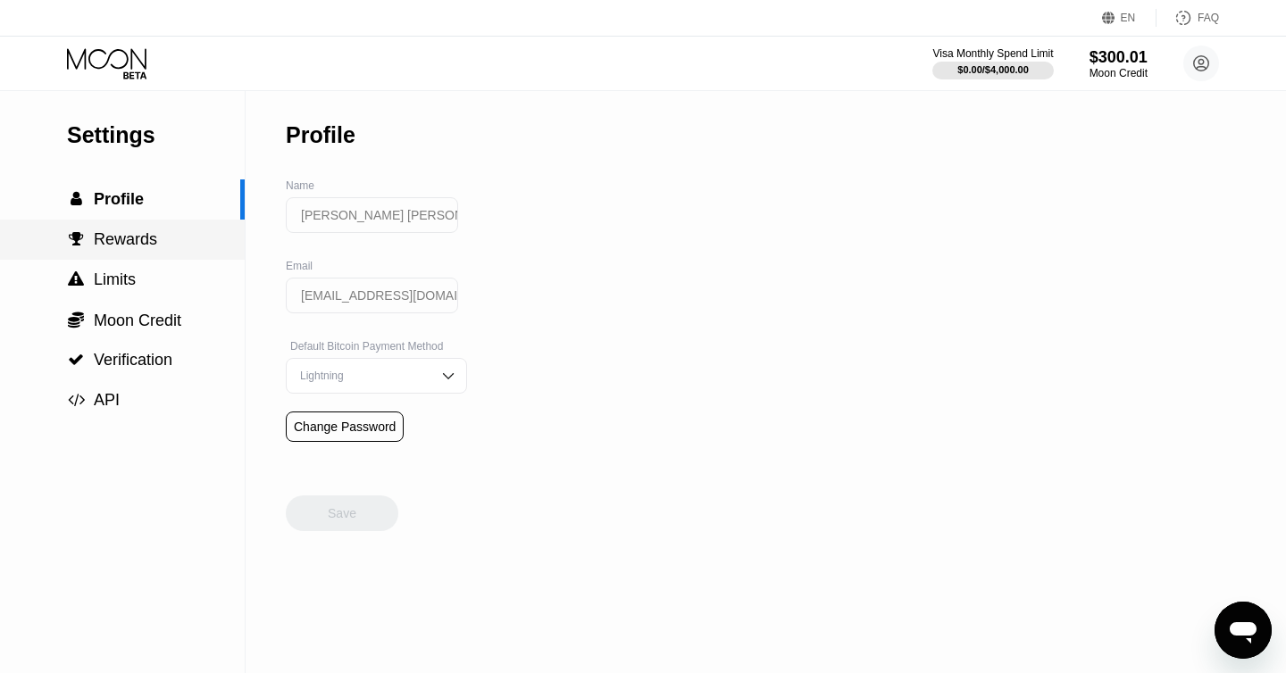
click at [109, 229] on div " Rewards" at bounding box center [122, 240] width 245 height 40
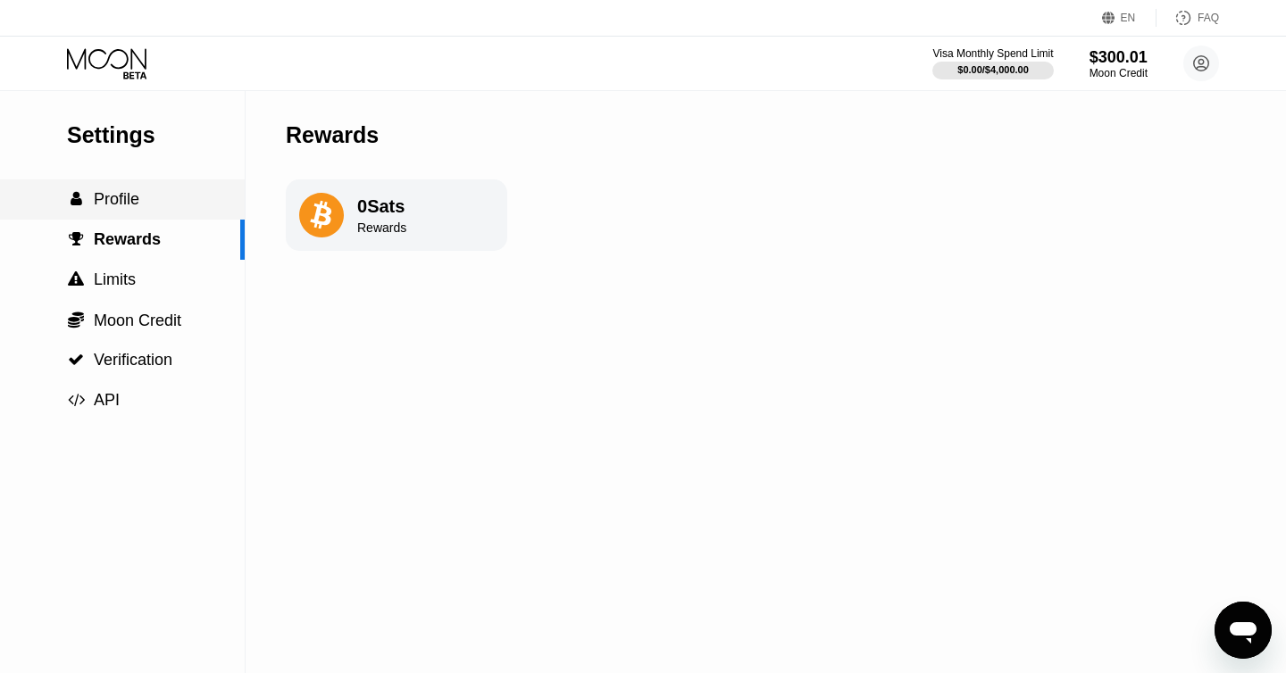
click at [106, 208] on span "Profile" at bounding box center [117, 199] width 46 height 18
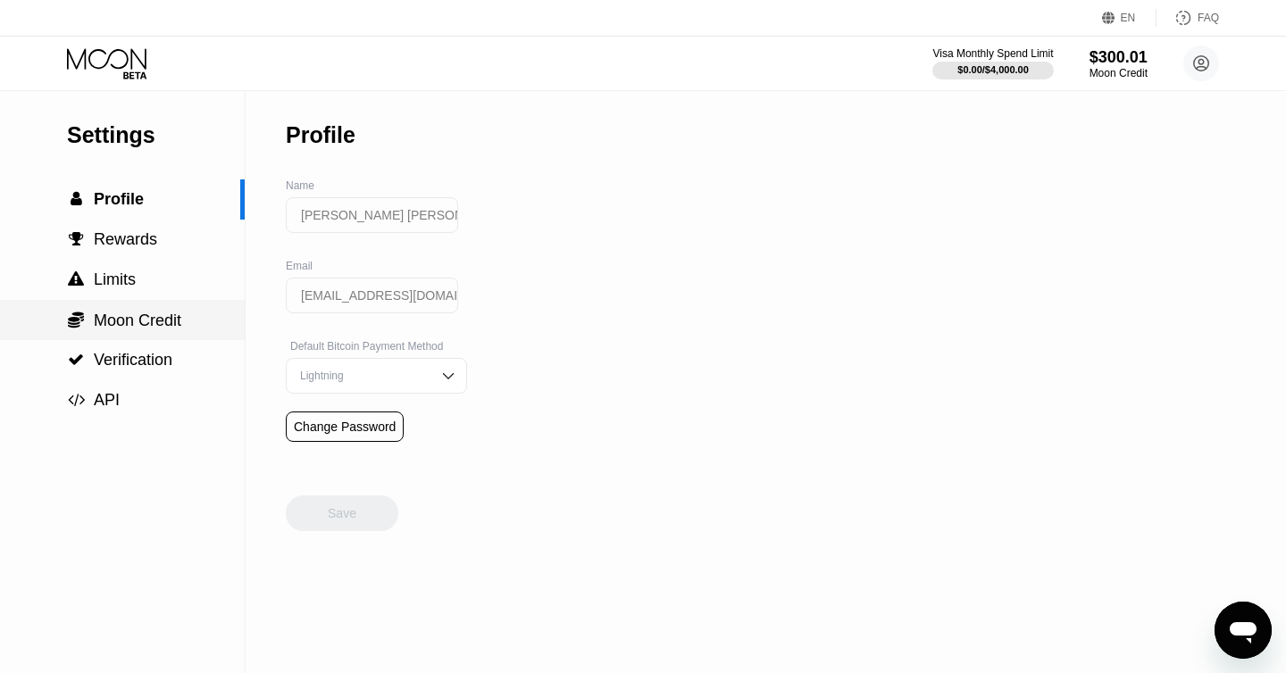
click at [171, 312] on span "Moon Credit" at bounding box center [137, 321] width 87 height 18
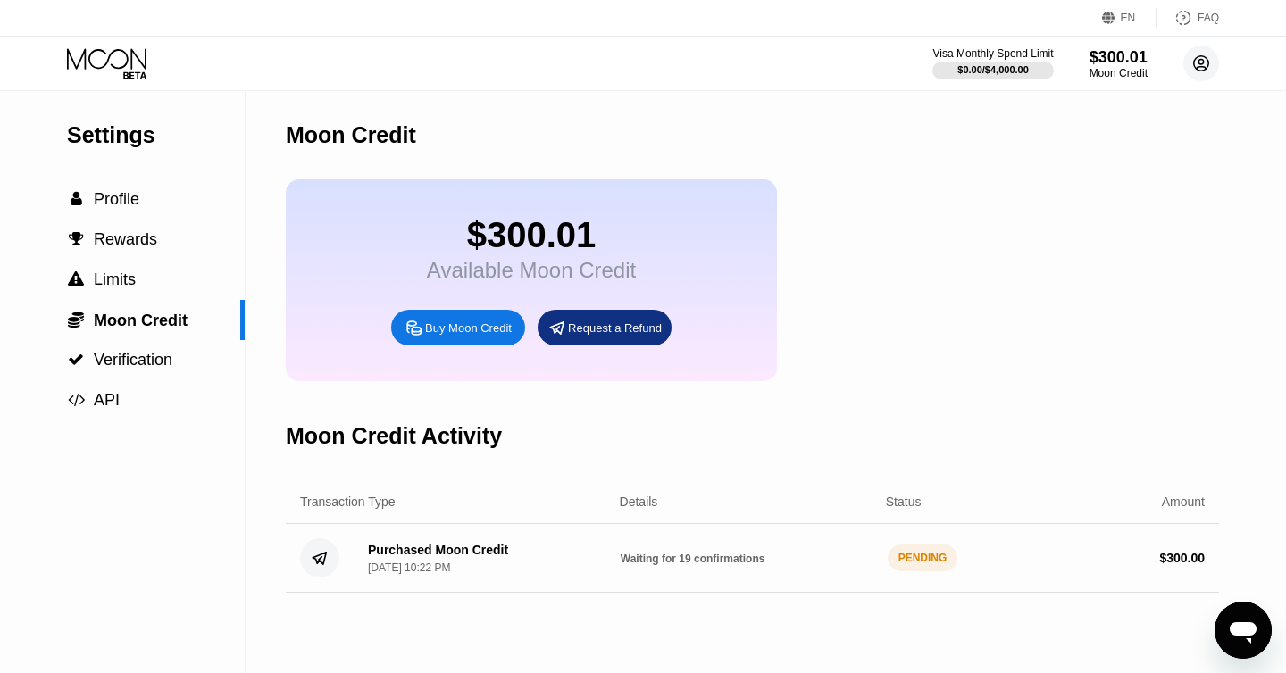
click at [1197, 65] on circle at bounding box center [1201, 64] width 36 height 36
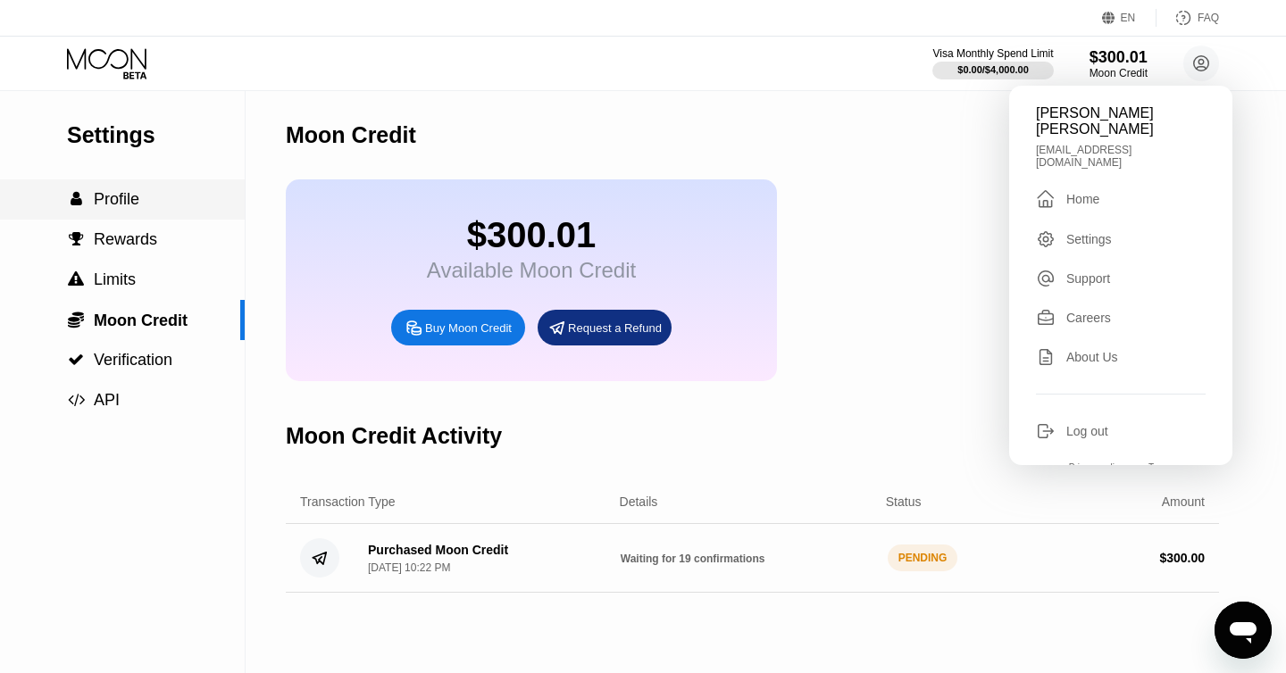
click at [112, 212] on div " Profile" at bounding box center [122, 199] width 245 height 40
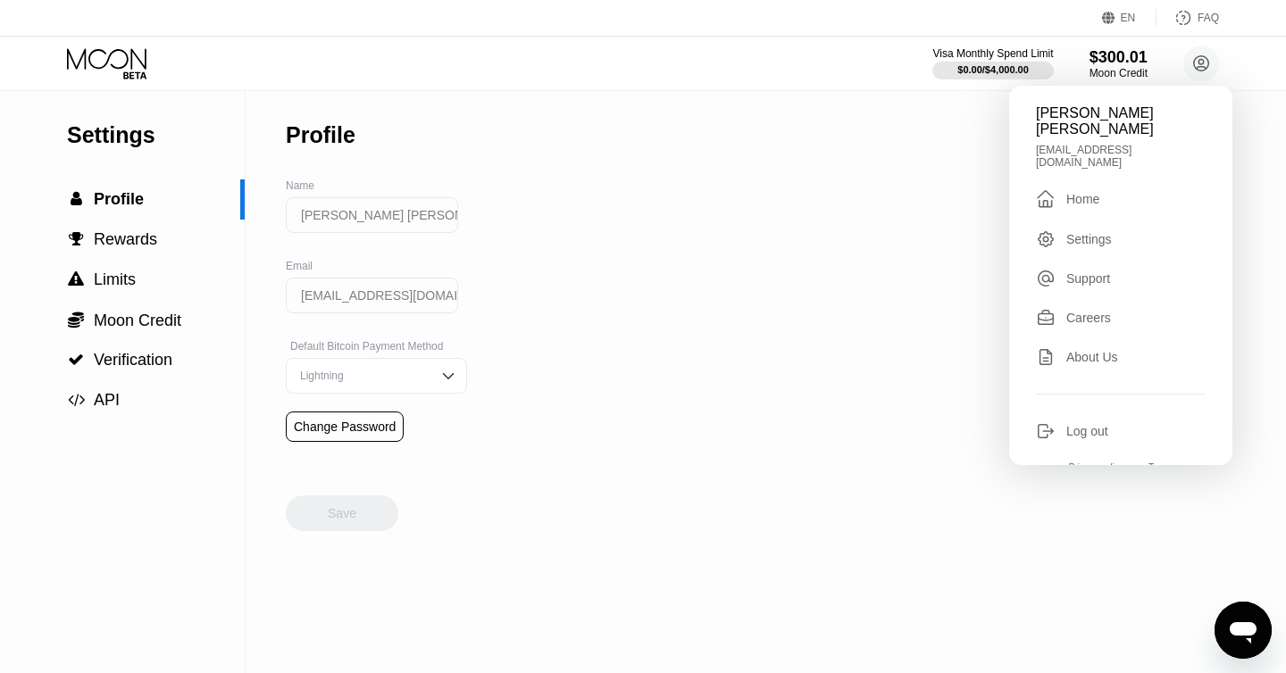
click at [390, 224] on input "[PERSON_NAME] [PERSON_NAME]" at bounding box center [372, 215] width 172 height 36
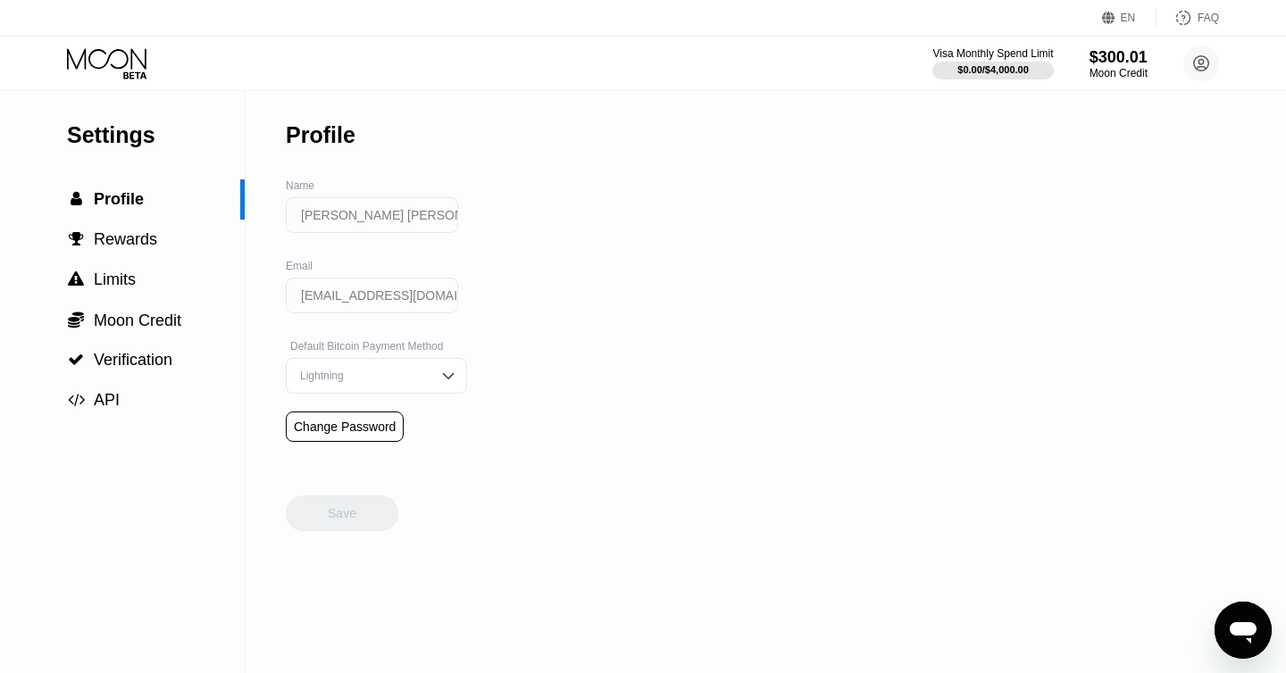
click at [458, 224] on div at bounding box center [458, 224] width 0 height 0
click at [154, 320] on span "Moon Credit" at bounding box center [137, 321] width 87 height 18
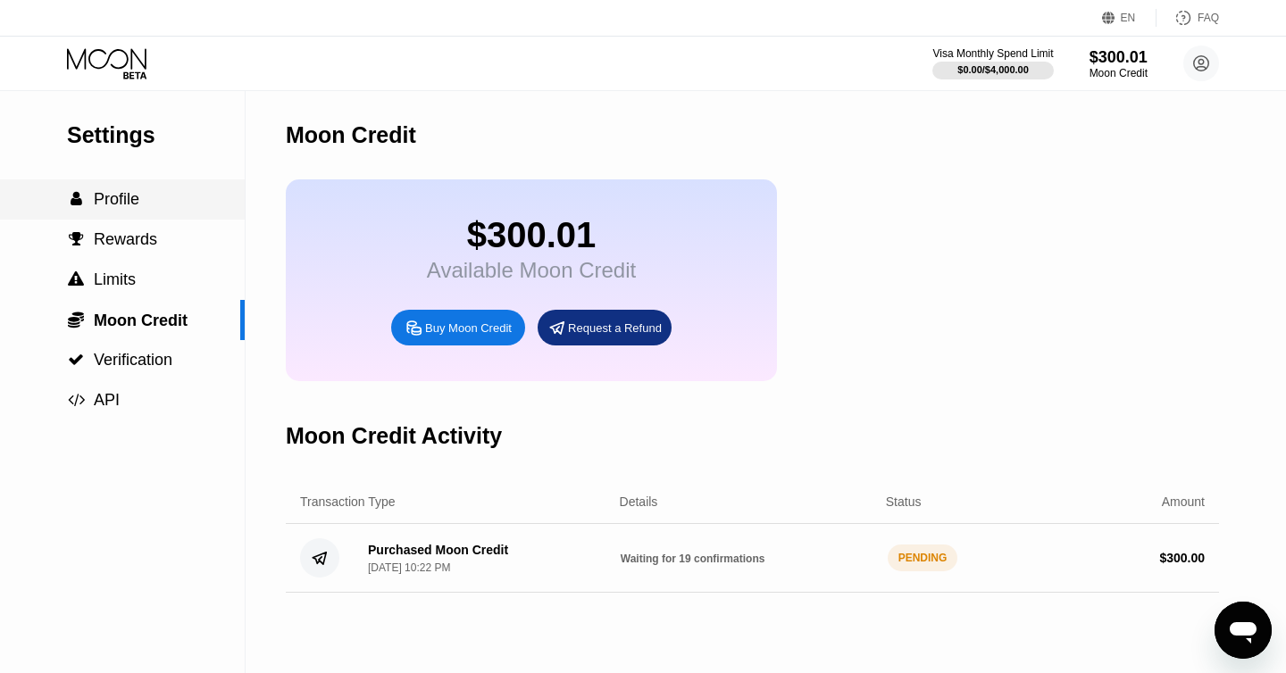
click at [146, 204] on div " Profile" at bounding box center [122, 199] width 245 height 19
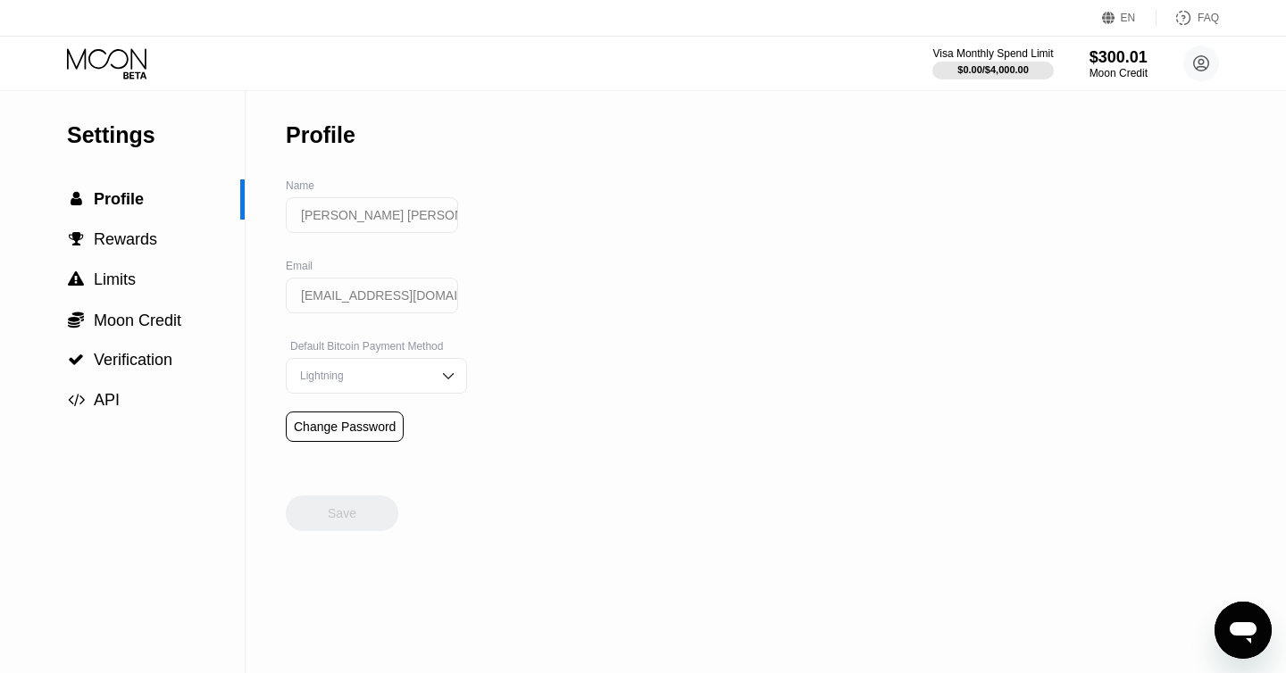
click at [104, 48] on icon at bounding box center [108, 63] width 83 height 31
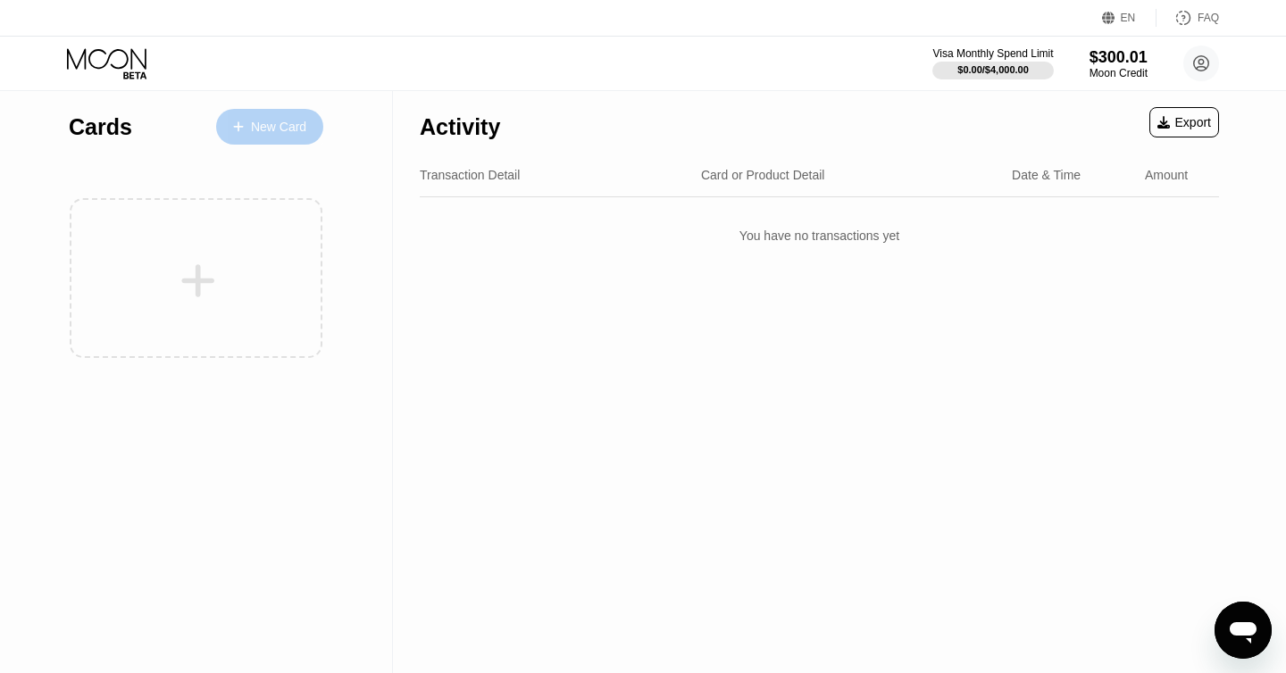
click at [242, 129] on icon at bounding box center [238, 127] width 11 height 12
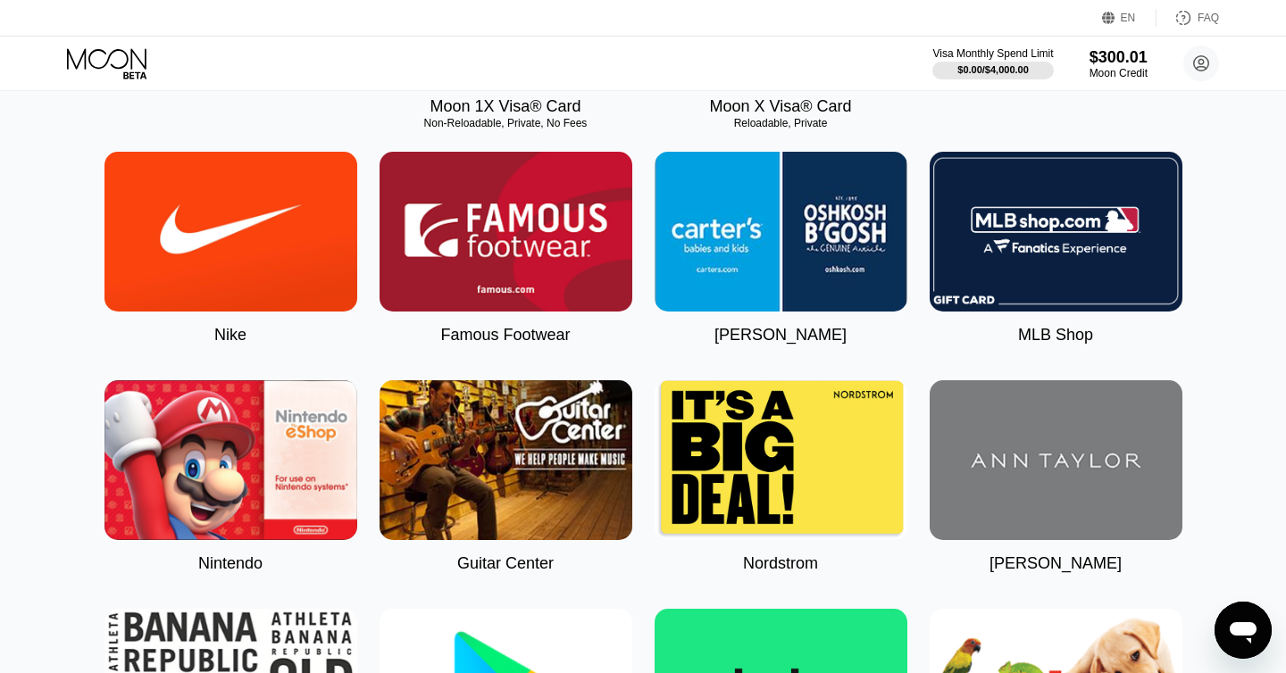
scroll to position [499, 0]
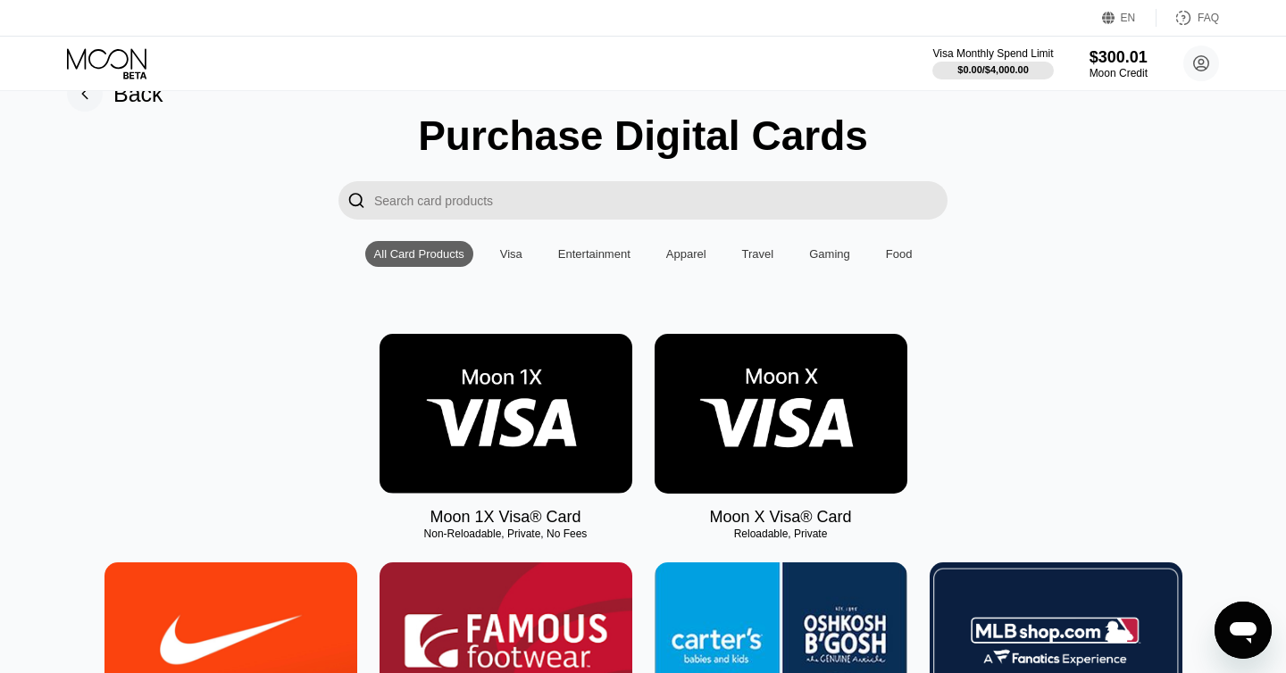
scroll to position [40, 0]
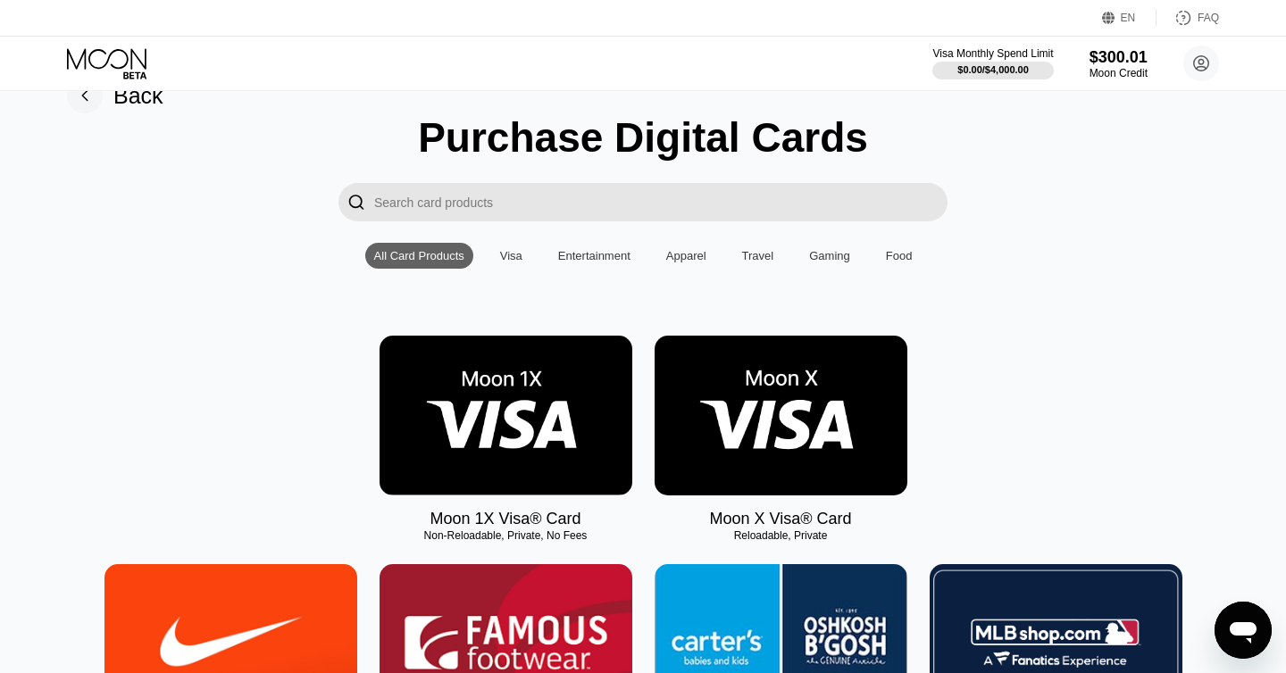
click at [763, 461] on img at bounding box center [780, 416] width 253 height 160
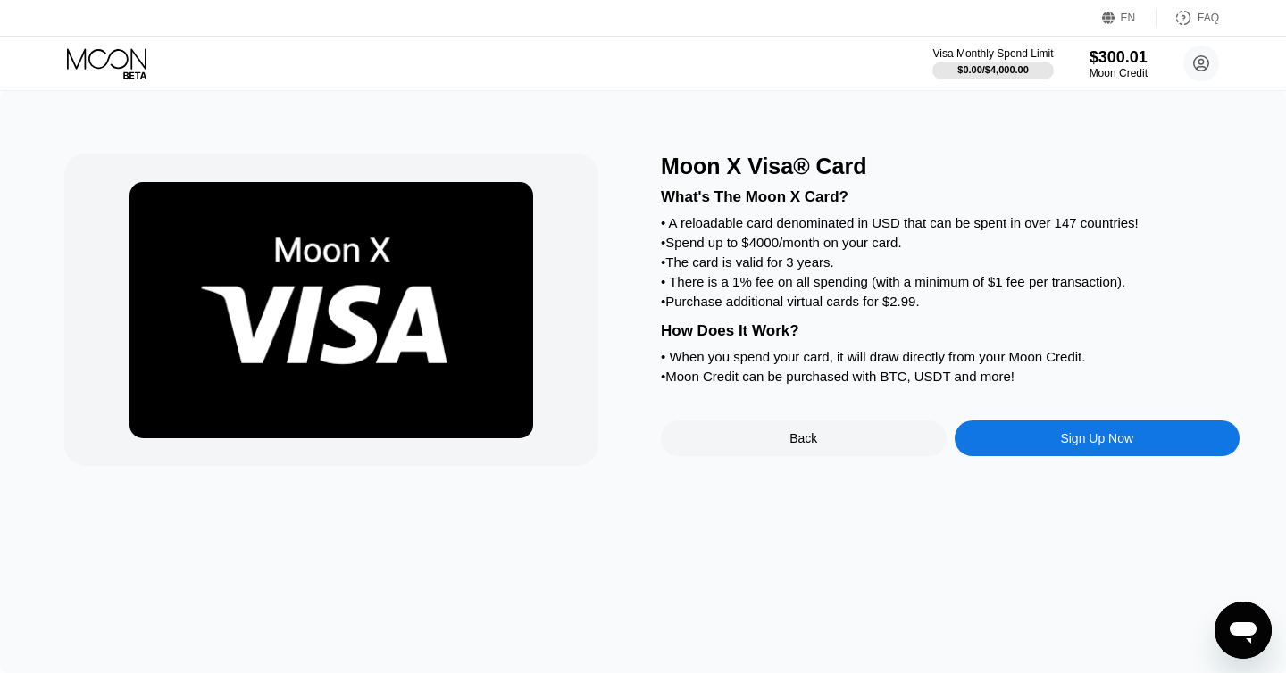
click at [1087, 437] on div "Sign Up Now" at bounding box center [1096, 438] width 73 height 14
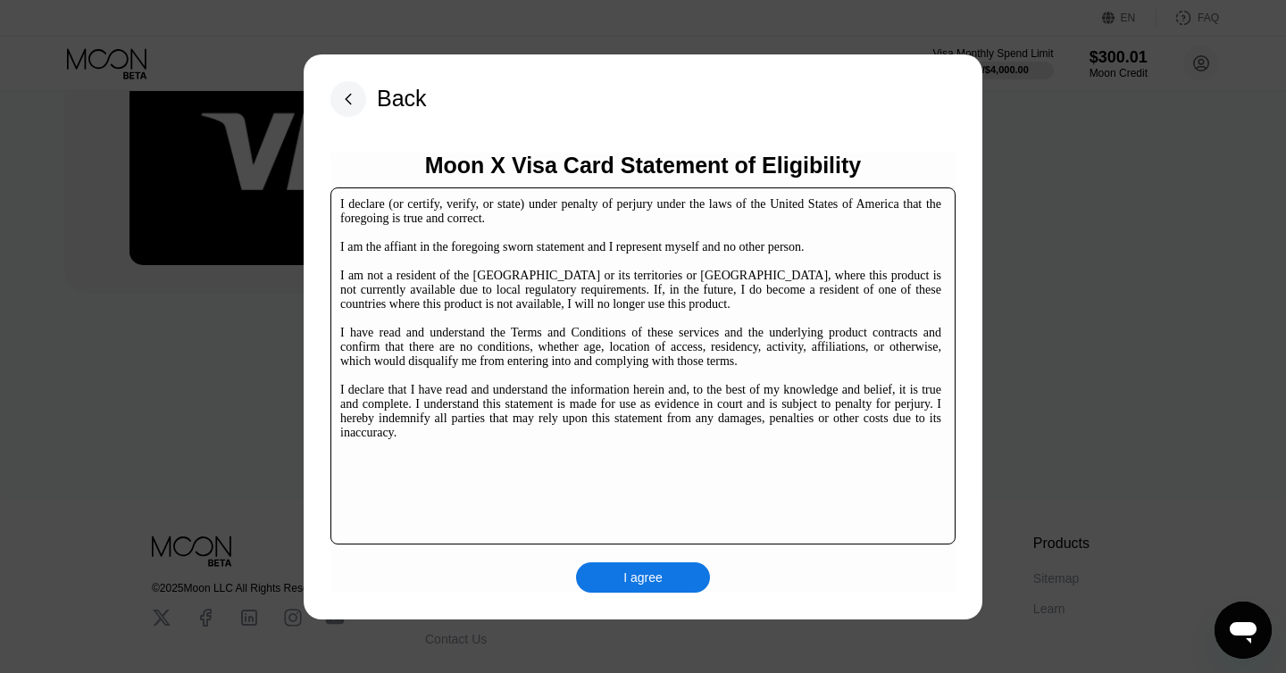
scroll to position [232, 0]
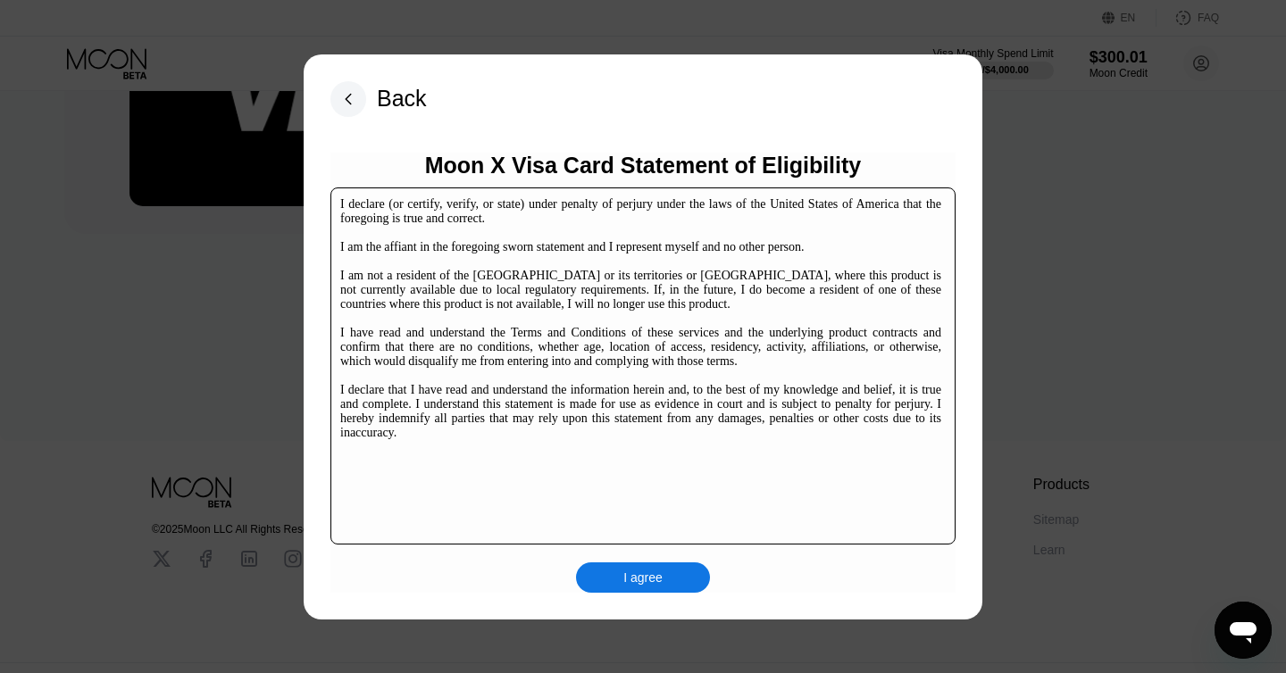
click at [673, 568] on div "I agree" at bounding box center [643, 577] width 134 height 30
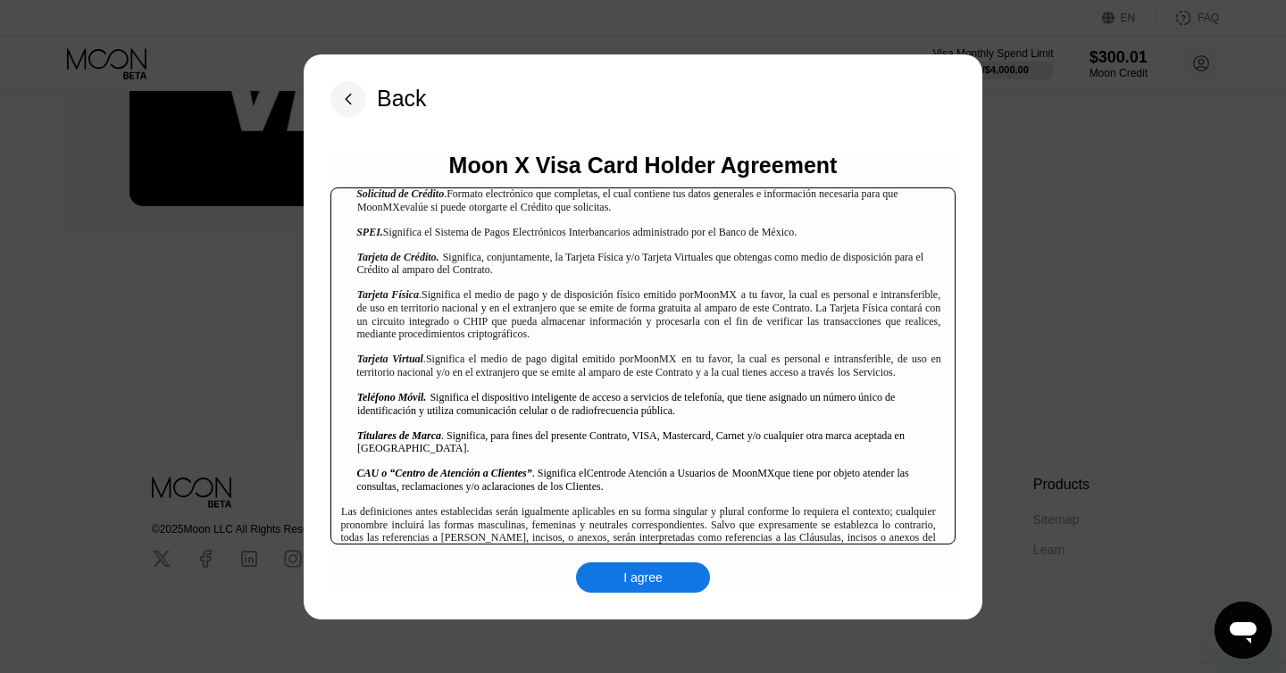
scroll to position [2299, 0]
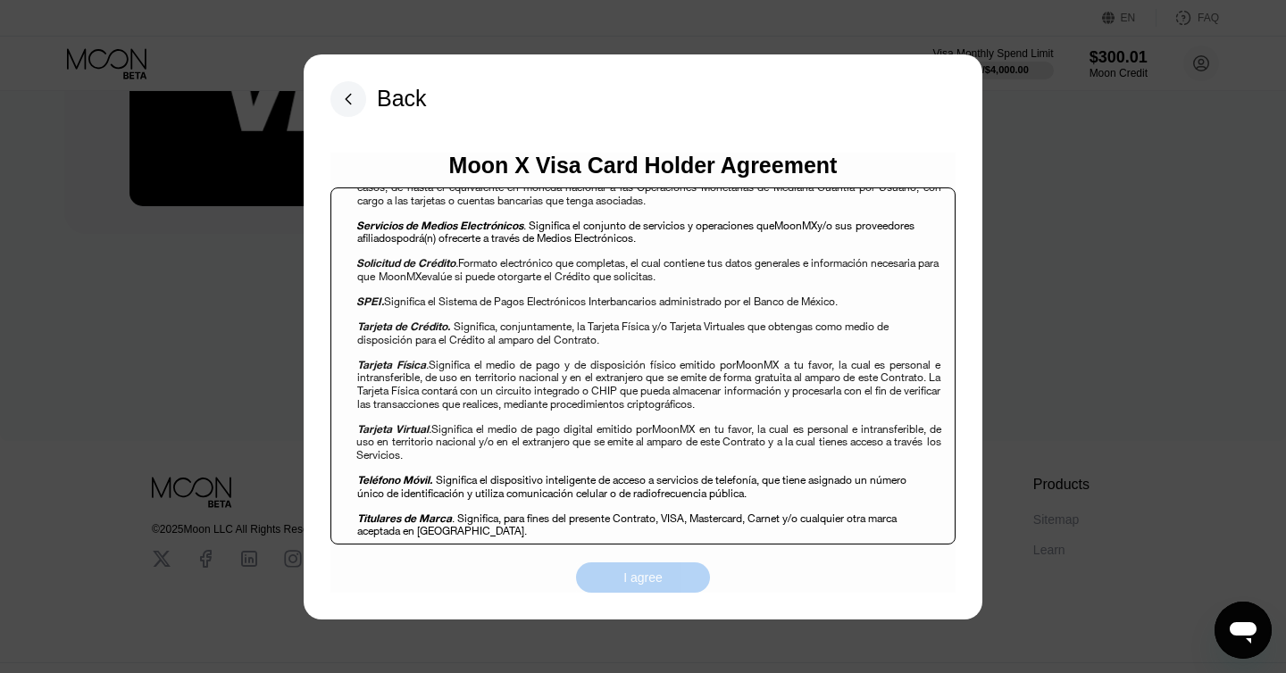
click at [653, 570] on div "I agree" at bounding box center [642, 578] width 39 height 16
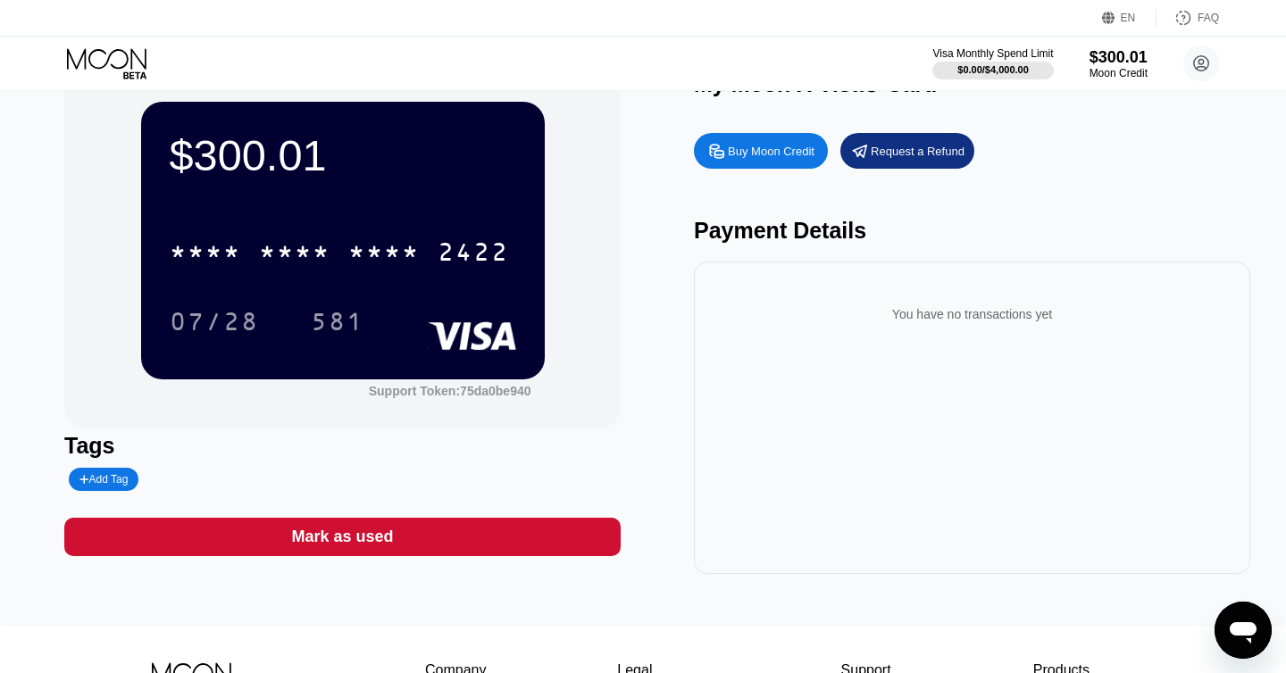
scroll to position [46, 0]
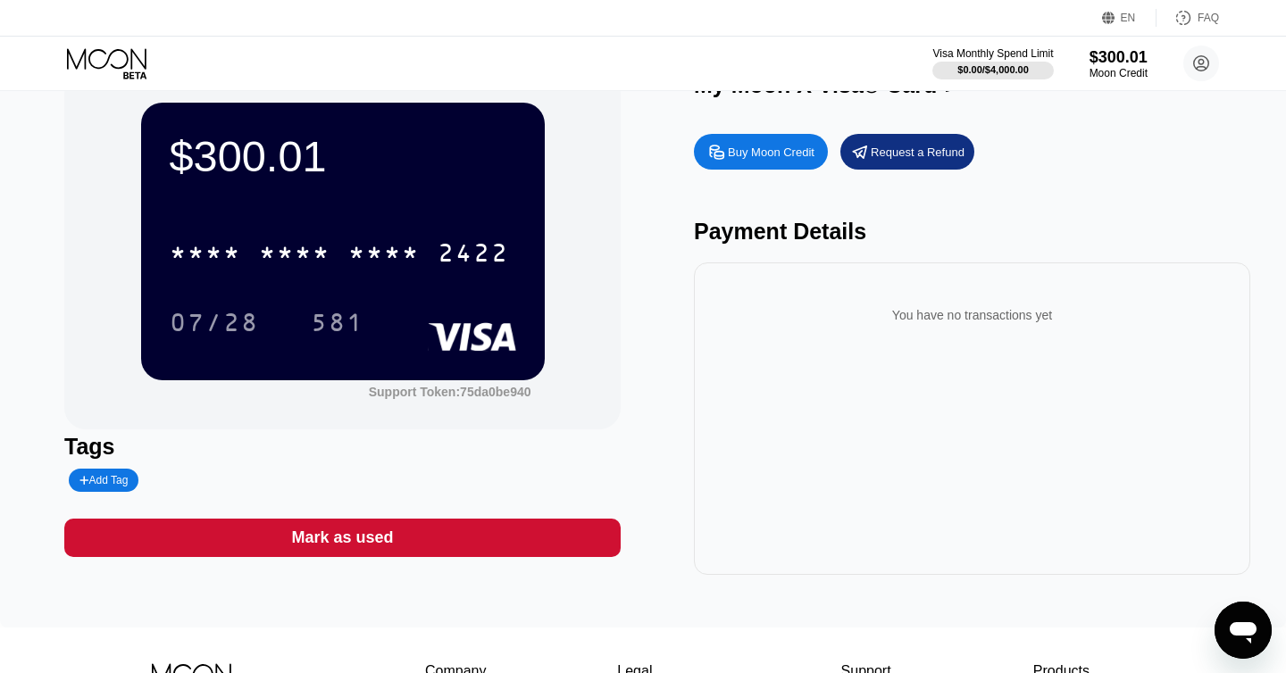
scroll to position [46, 0]
click at [447, 285] on div "* * * * * * * * * * * * 2422 07/28 581" at bounding box center [343, 269] width 346 height 105
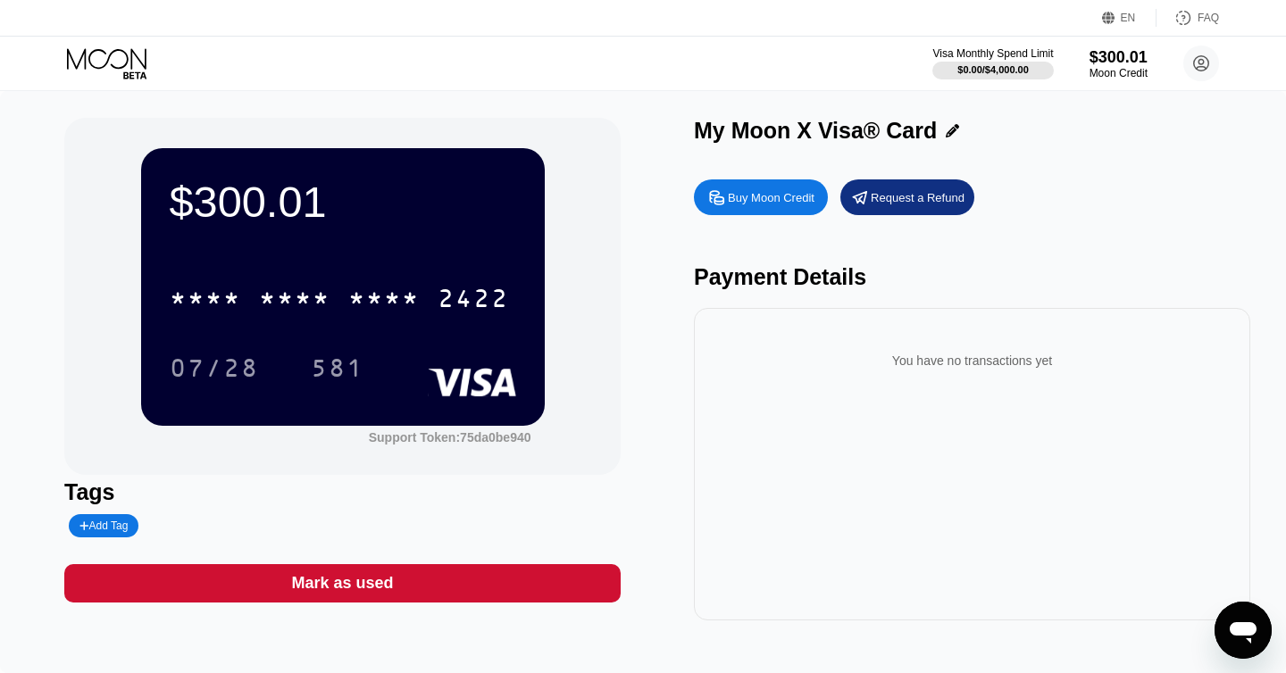
click at [249, 261] on div "$300.01 * * * * * * * * * * * * 2422 07/28 581" at bounding box center [343, 286] width 404 height 277
click at [1125, 61] on div "$300.01" at bounding box center [1118, 56] width 60 height 19
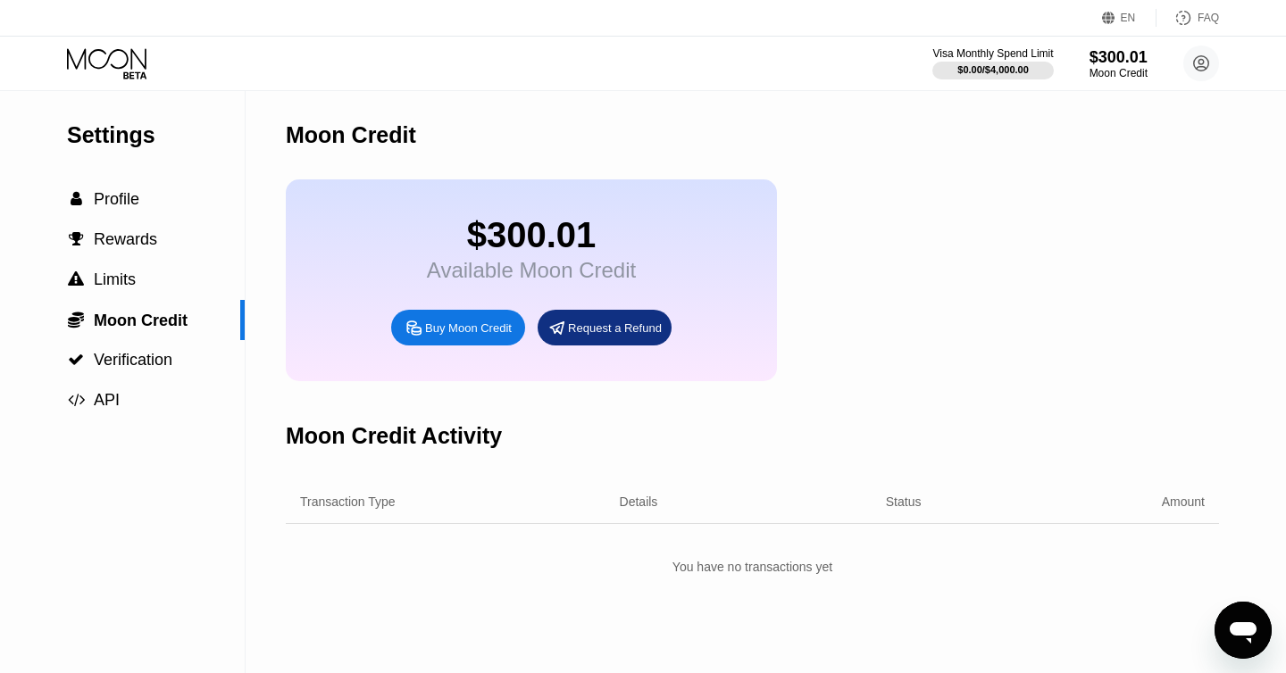
click at [546, 251] on div "$300.01" at bounding box center [531, 235] width 209 height 40
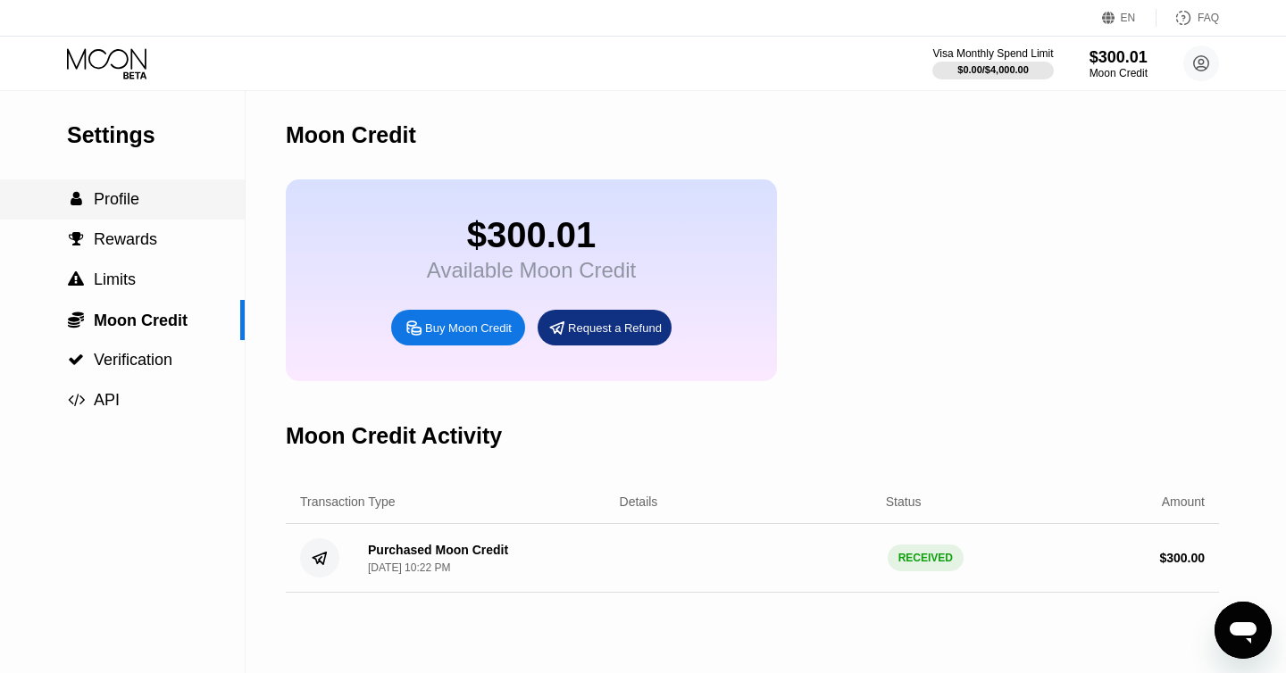
click at [180, 199] on div " Profile" at bounding box center [122, 199] width 245 height 19
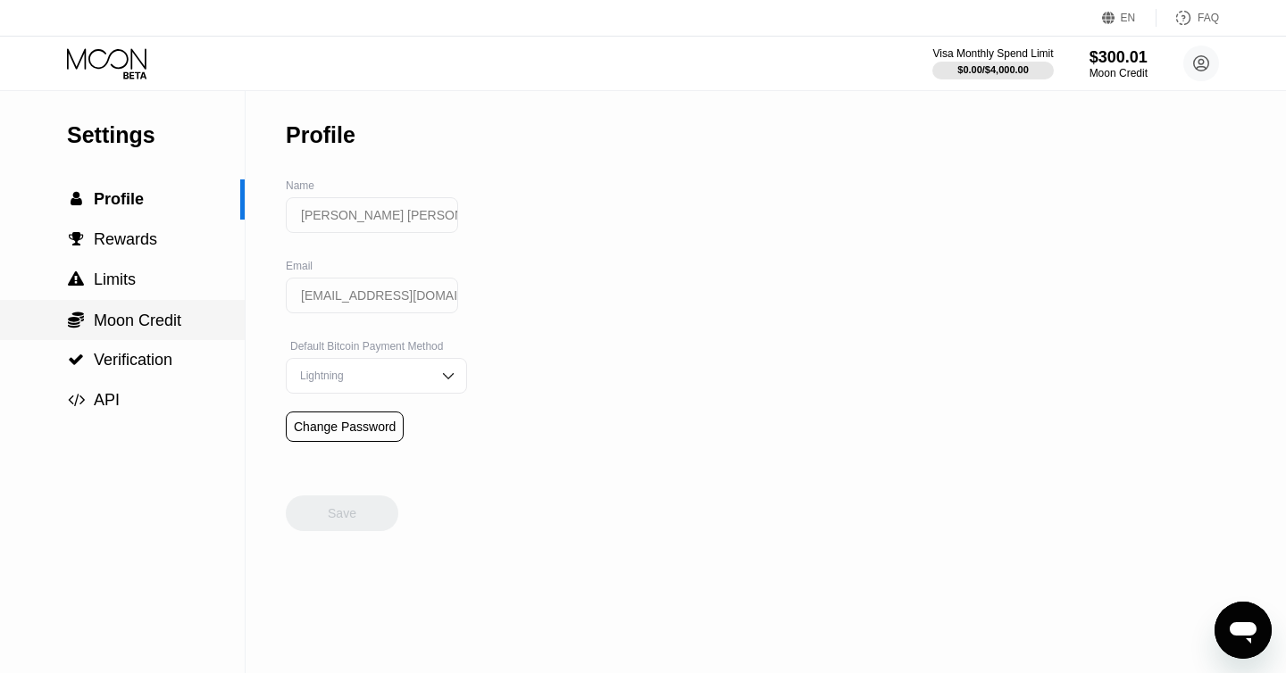
click at [146, 306] on div " Moon Credit" at bounding box center [122, 320] width 245 height 40
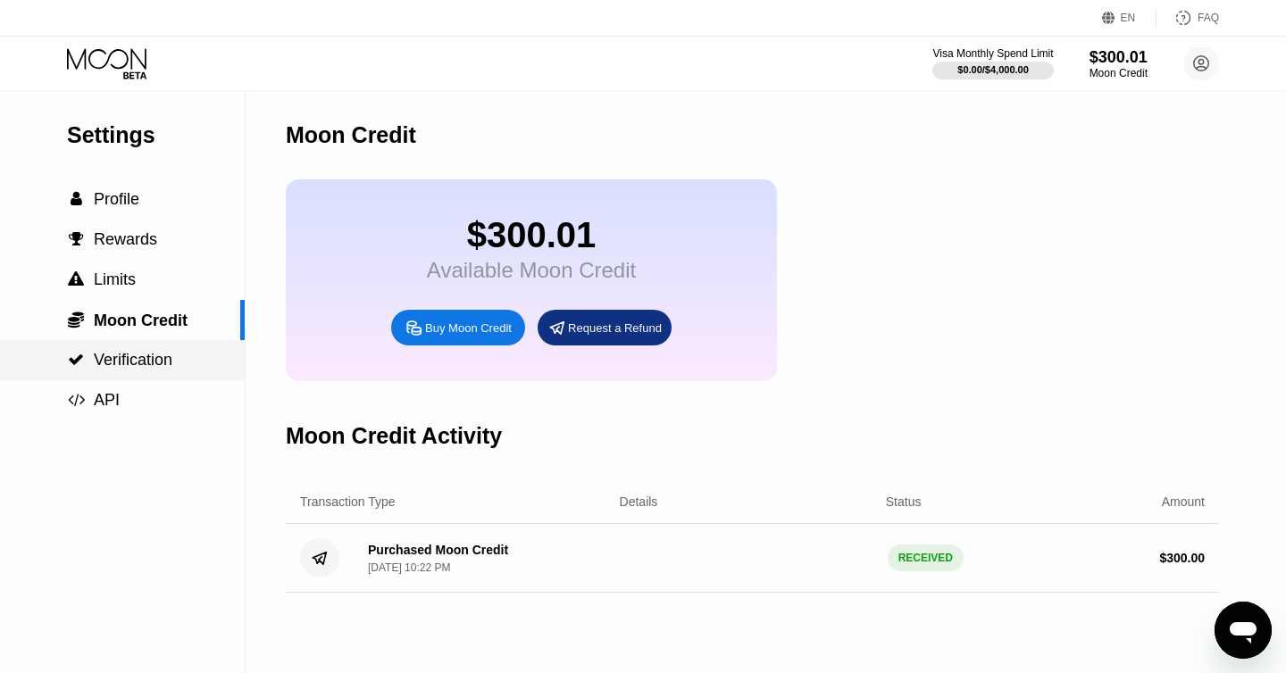
click at [149, 351] on span "Verification" at bounding box center [133, 360] width 79 height 18
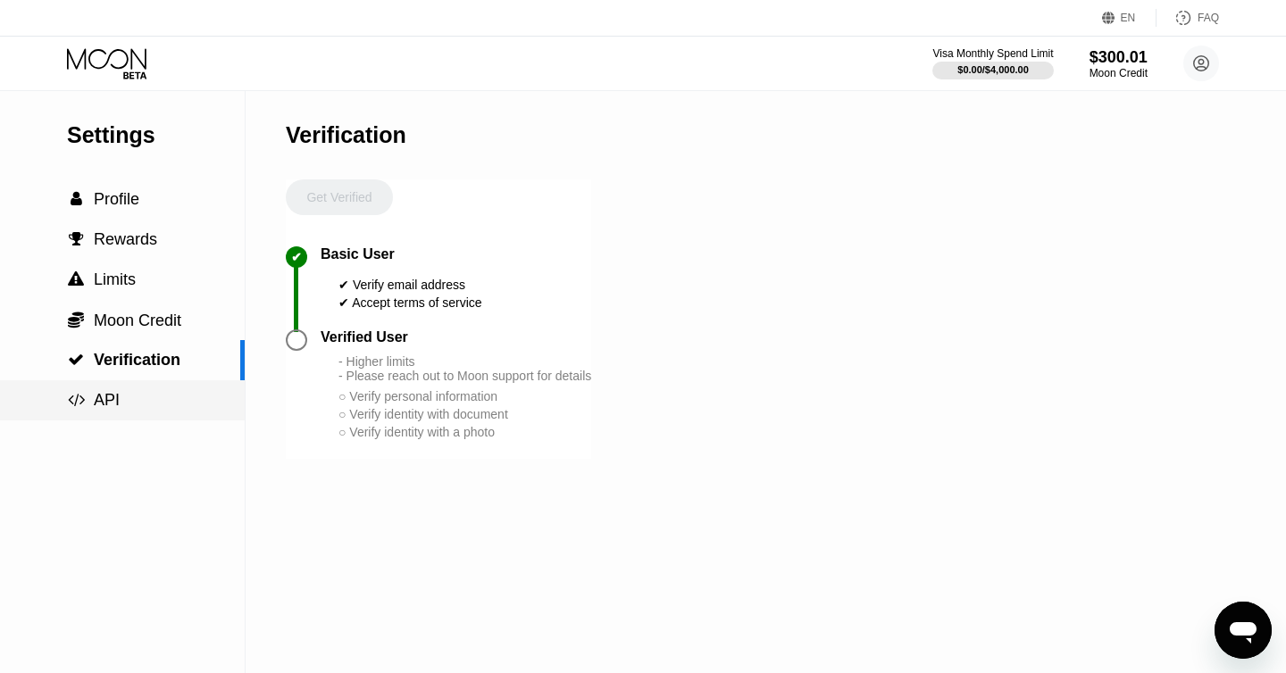
click at [121, 403] on div " API" at bounding box center [122, 400] width 245 height 19
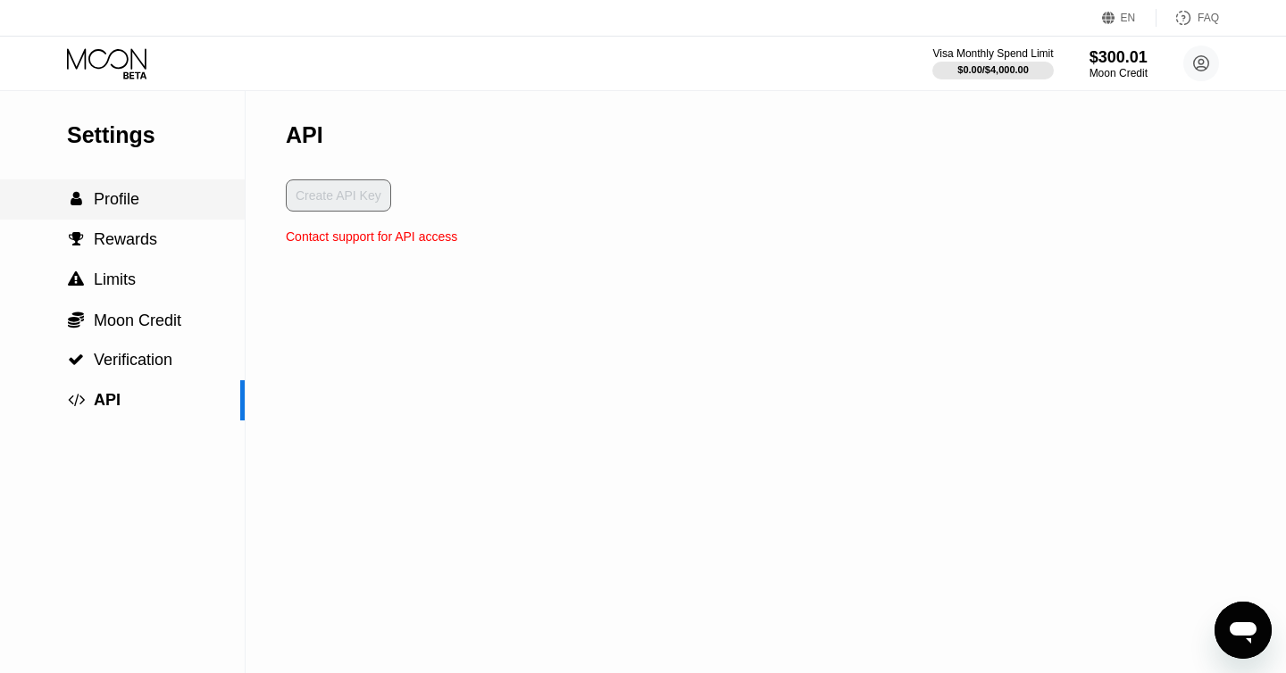
click at [157, 182] on div " Profile" at bounding box center [122, 199] width 245 height 40
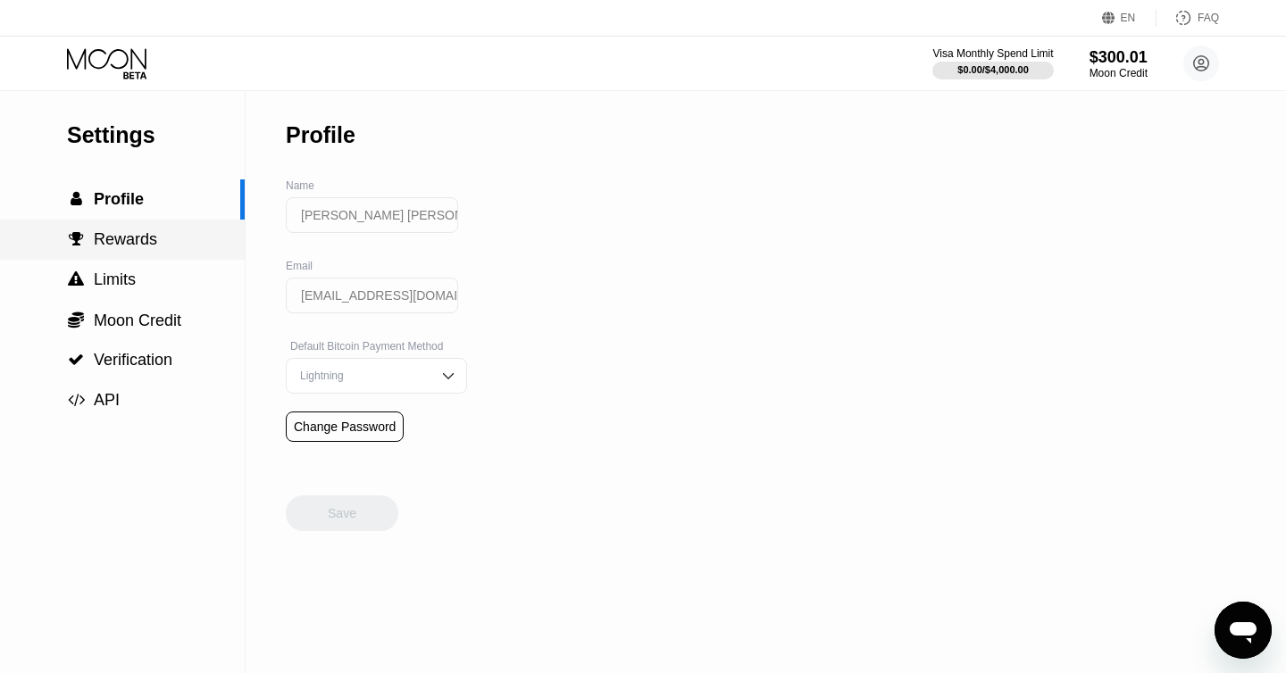
click at [130, 226] on div " Rewards" at bounding box center [122, 240] width 245 height 40
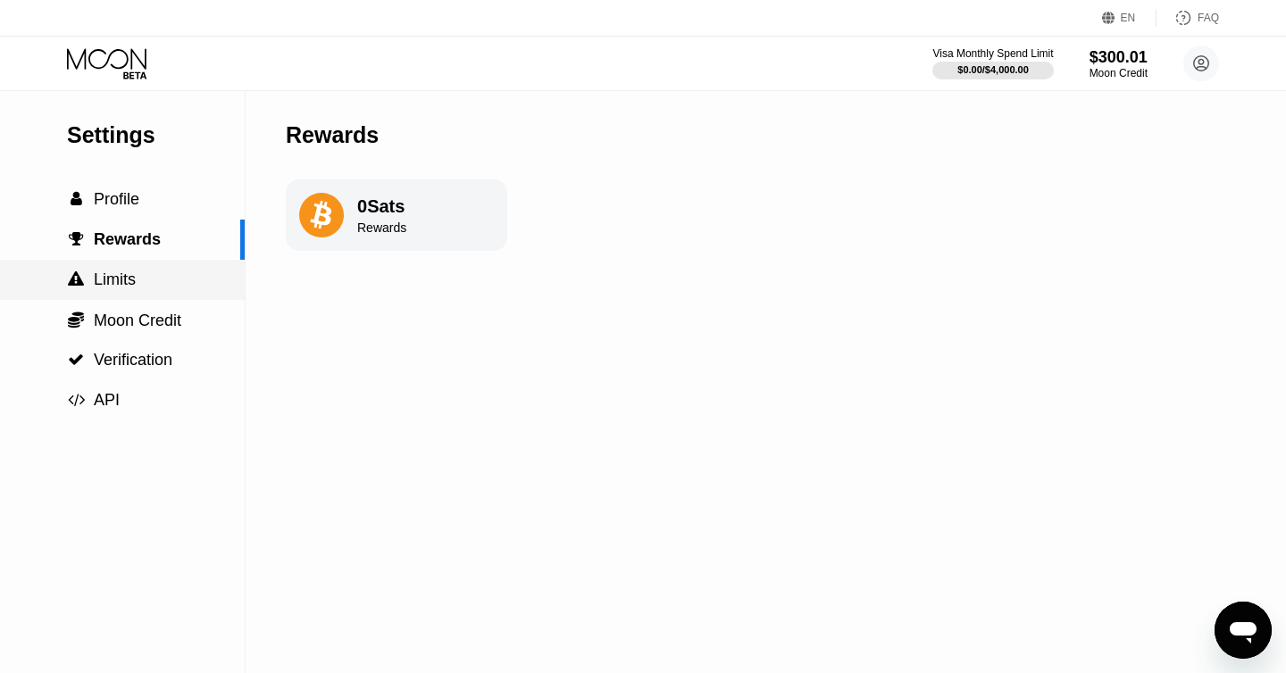
click at [129, 275] on span "Limits" at bounding box center [115, 280] width 42 height 18
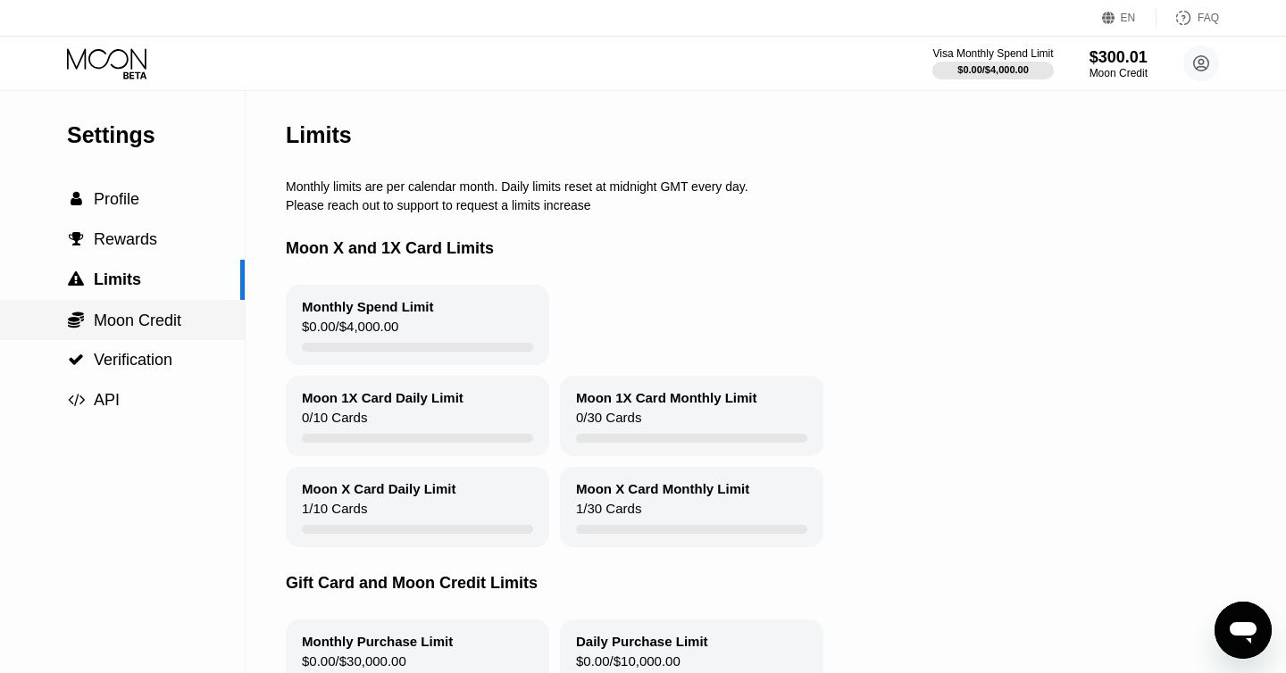
click at [117, 312] on span "Moon Credit" at bounding box center [137, 321] width 87 height 18
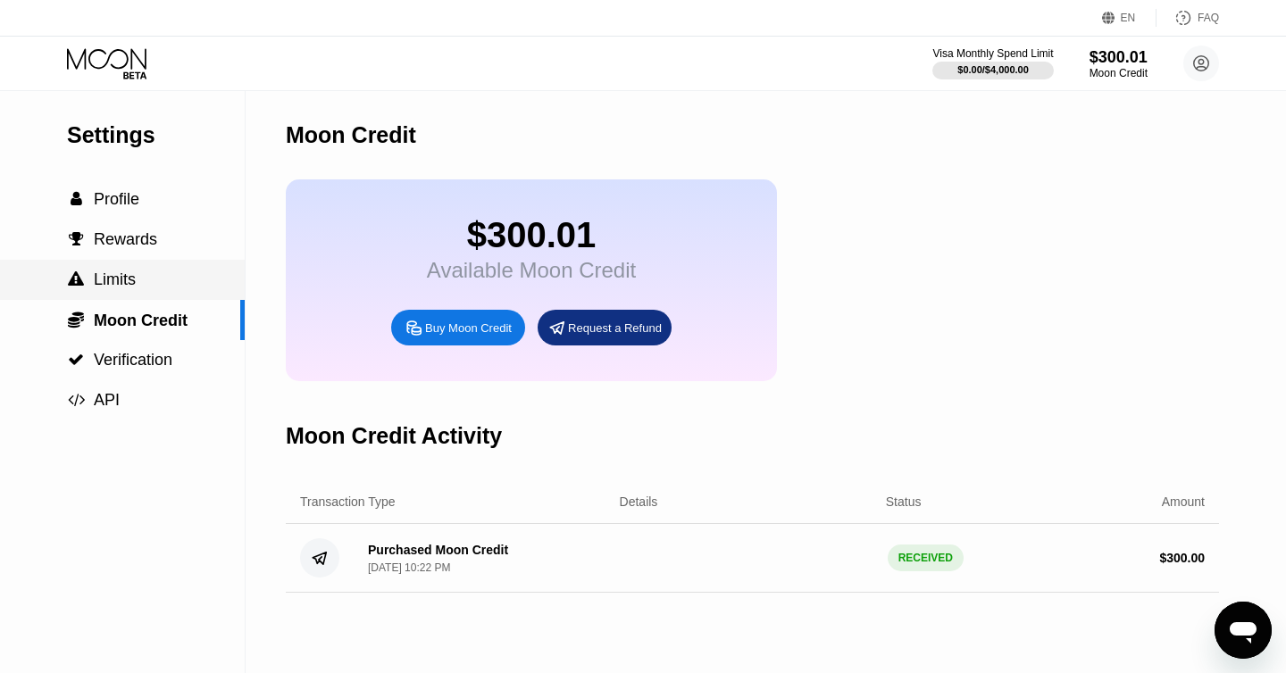
click at [120, 288] on span "Limits" at bounding box center [115, 280] width 42 height 18
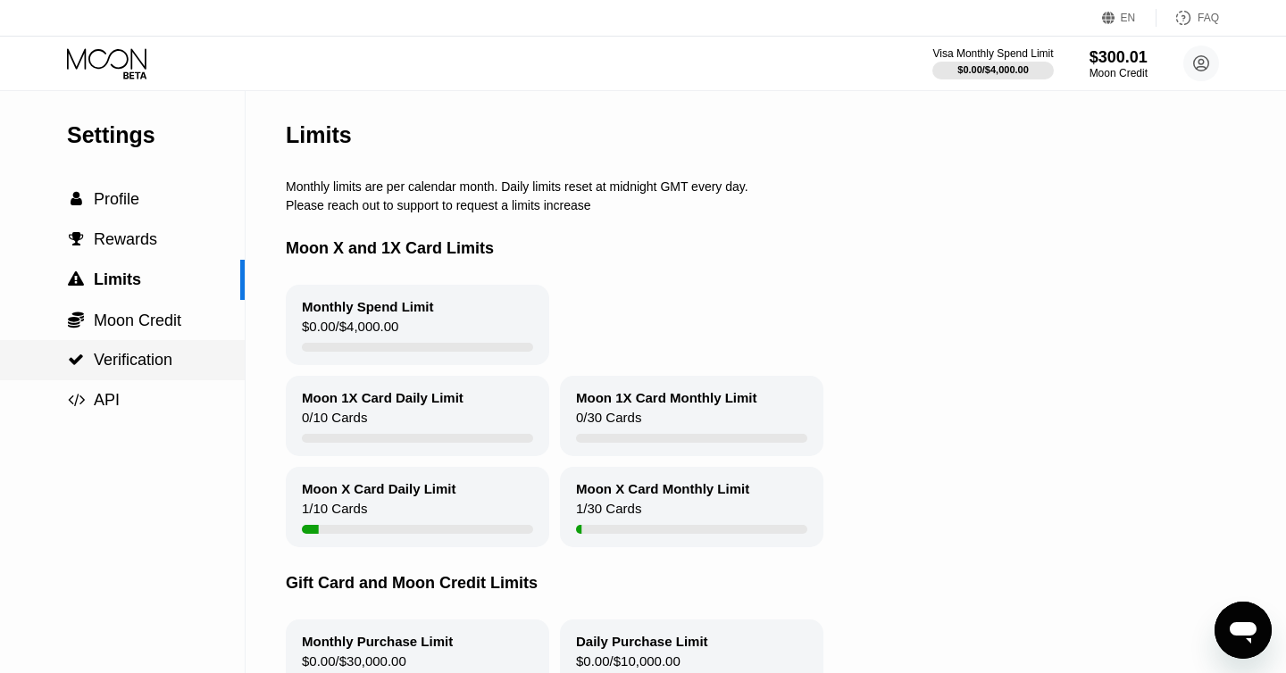
click at [127, 361] on span "Verification" at bounding box center [133, 360] width 79 height 18
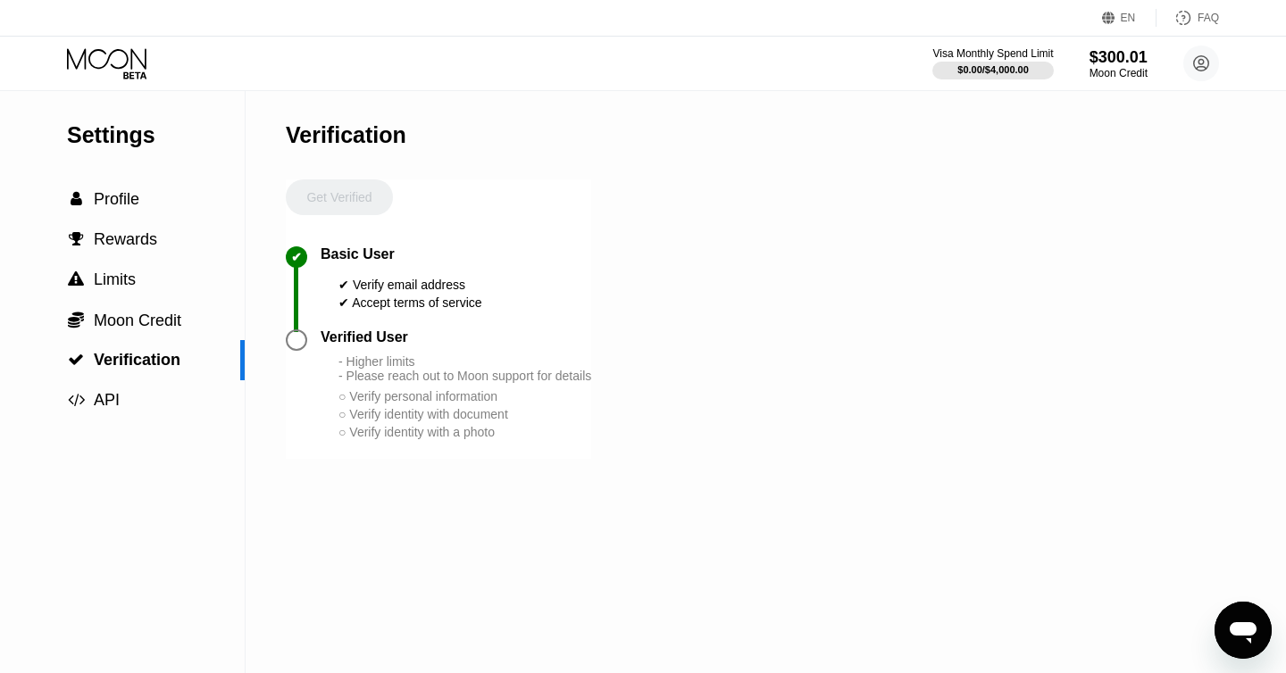
click at [295, 342] on div at bounding box center [296, 339] width 21 height 21
click at [156, 209] on div " Profile" at bounding box center [122, 199] width 245 height 19
